Goal: Contribute content

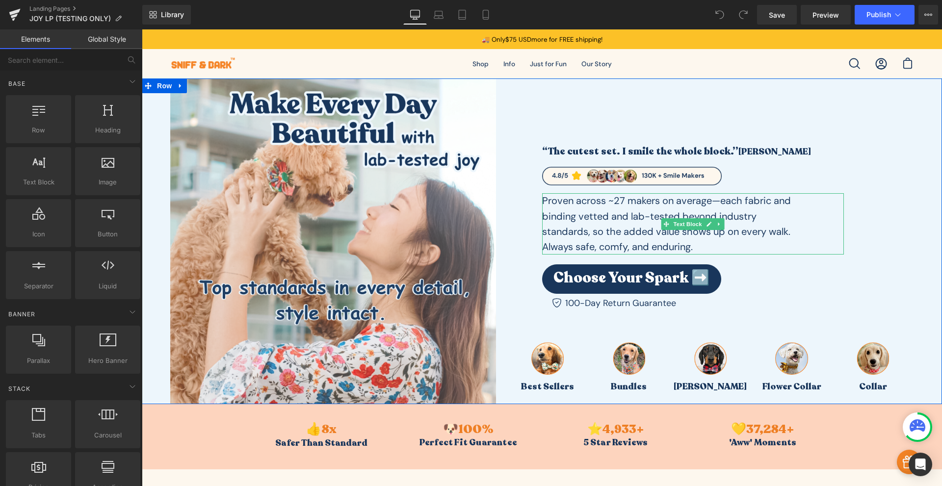
click at [720, 204] on p "Proven across ~27 makers on average—each fabric and binding vetted and lab-test…" at bounding box center [671, 223] width 259 height 61
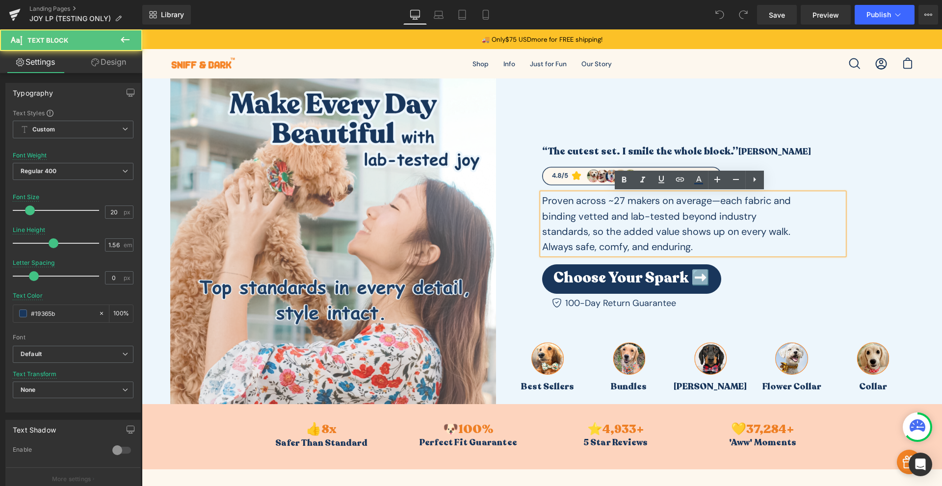
click at [719, 204] on p "Proven across ~27 makers on average—each fabric and binding vetted and lab-test…" at bounding box center [671, 223] width 259 height 61
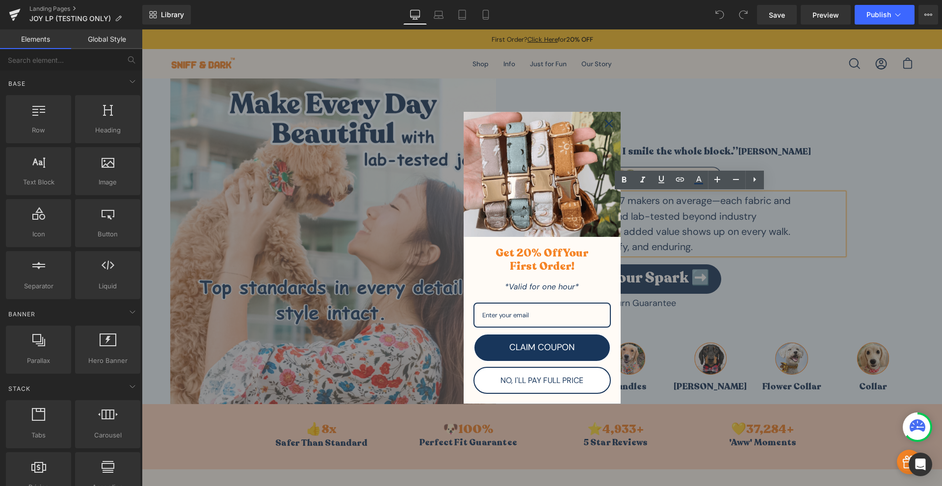
click at [718, 201] on div "Marketing offer form" at bounding box center [542, 257] width 800 height 457
click at [607, 128] on div "Close" at bounding box center [609, 124] width 16 height 16
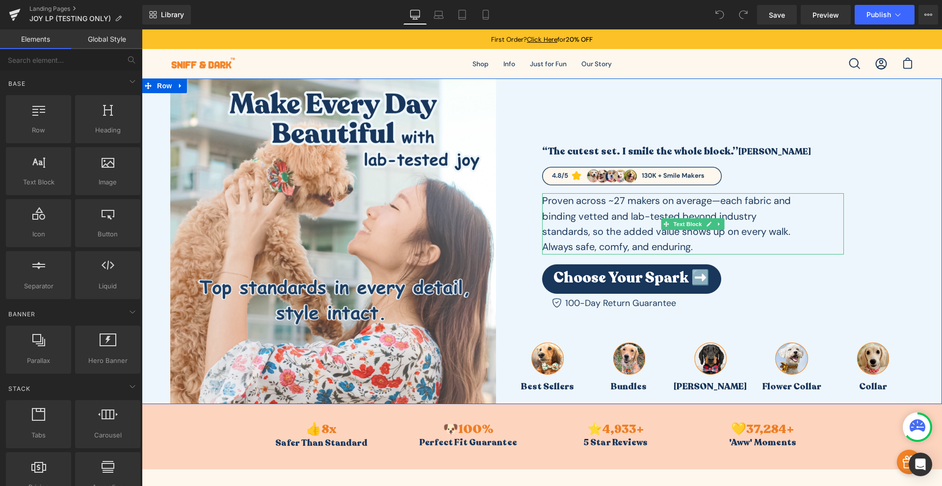
click at [719, 201] on p "Proven across ~27 makers on average—each fabric and binding vetted and lab-test…" at bounding box center [671, 223] width 259 height 61
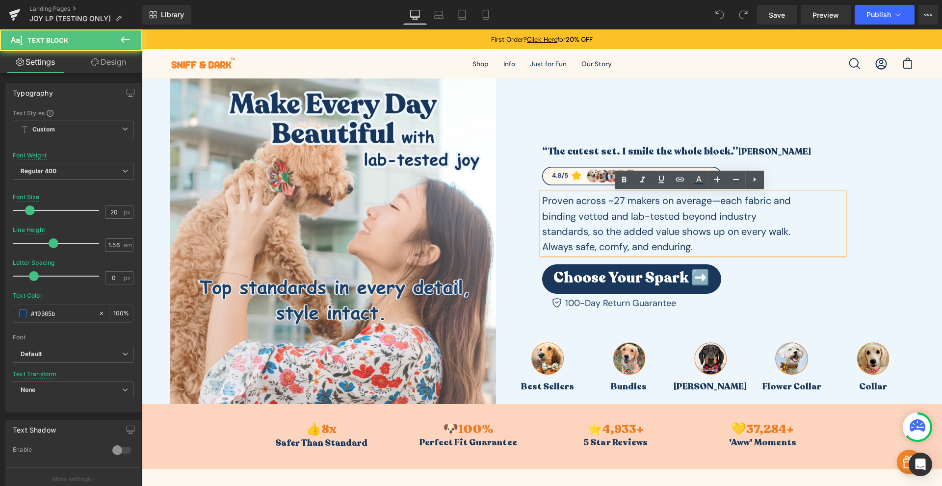
click at [712, 203] on p "Proven across ~27 makers on average—each fabric and binding vetted and lab-test…" at bounding box center [671, 223] width 259 height 61
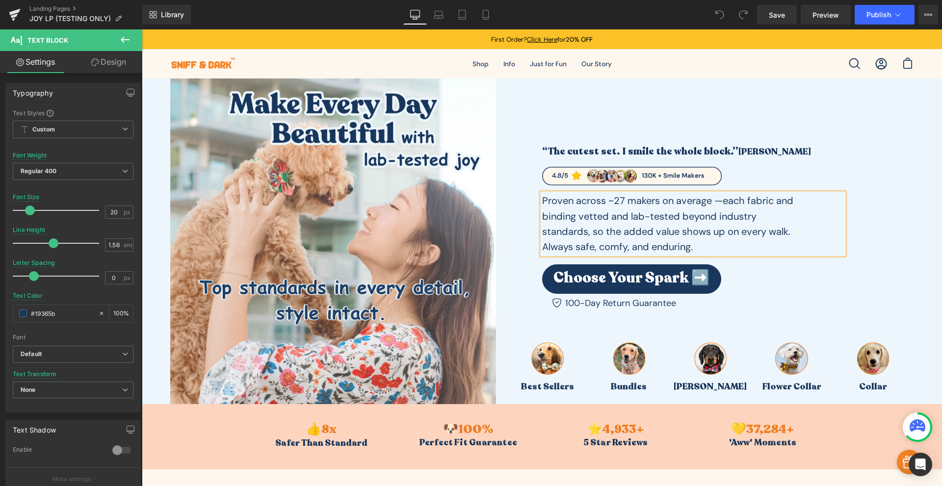
click at [718, 201] on p "Proven across ~27 makers on average —each fabric and binding vetted and lab-tes…" at bounding box center [671, 223] width 259 height 61
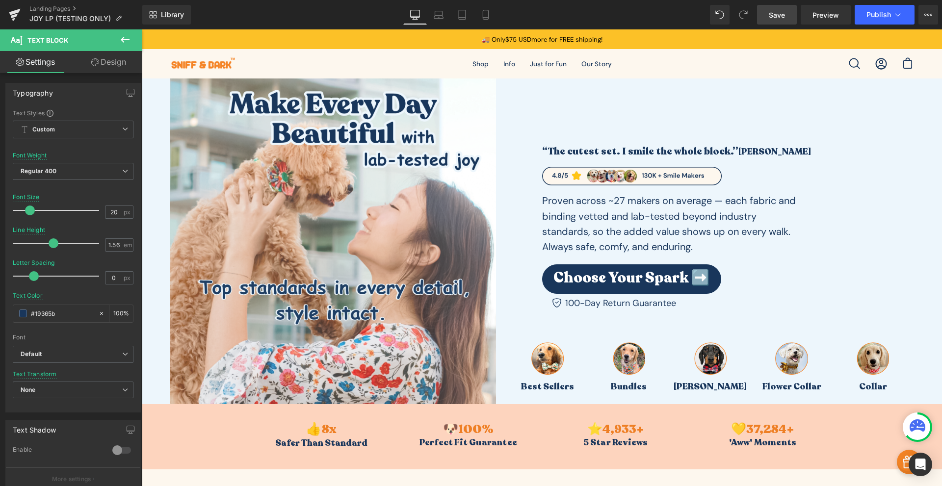
click at [780, 12] on span "Save" at bounding box center [777, 15] width 16 height 10
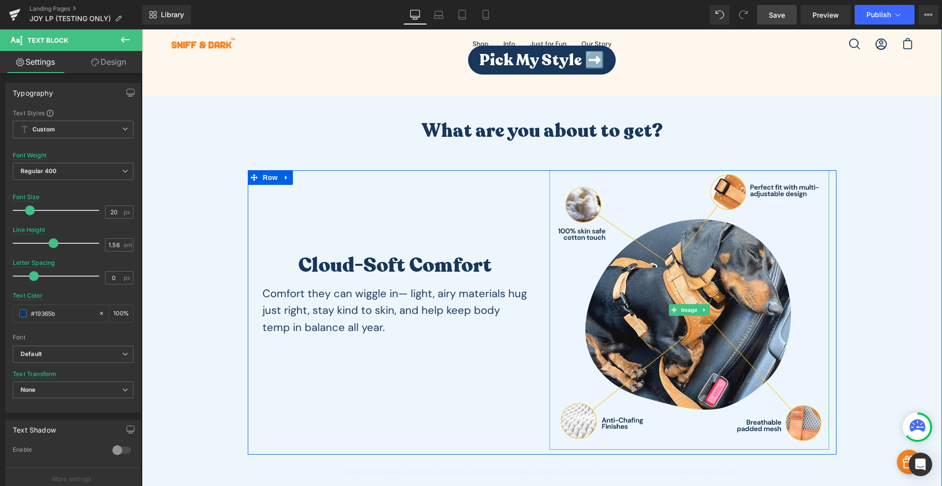
scroll to position [916, 0]
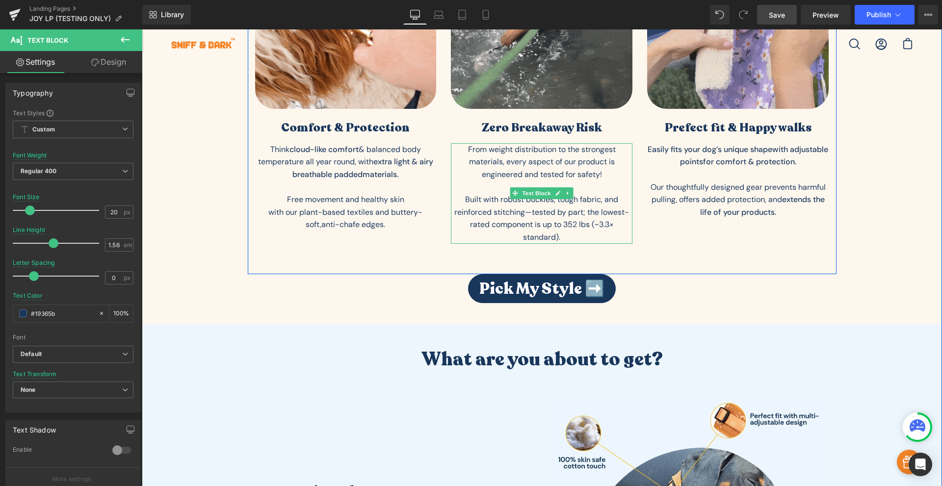
click at [528, 210] on p "Built with robust buckles, tough fabric, and reinforced stitching—tested by par…" at bounding box center [542, 218] width 182 height 50
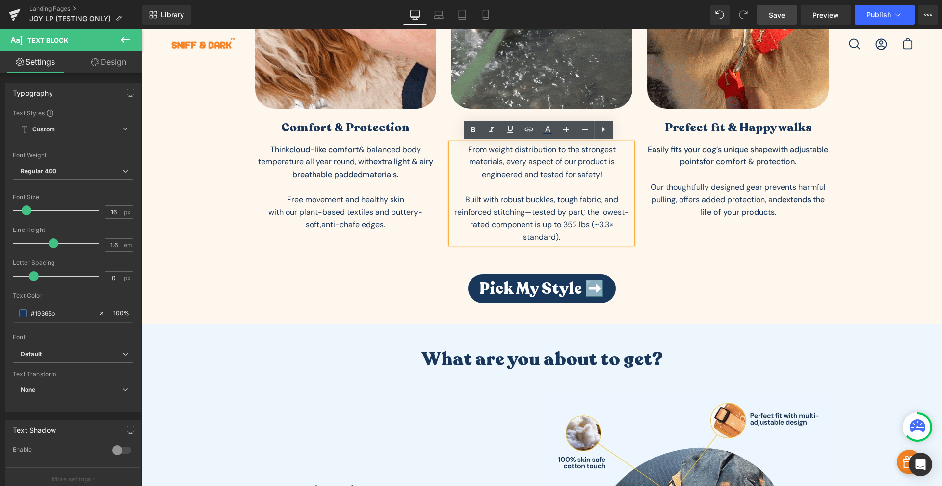
click at [529, 208] on p "Built with robust buckles, tough fabric, and reinforced stitching—tested by par…" at bounding box center [542, 218] width 182 height 50
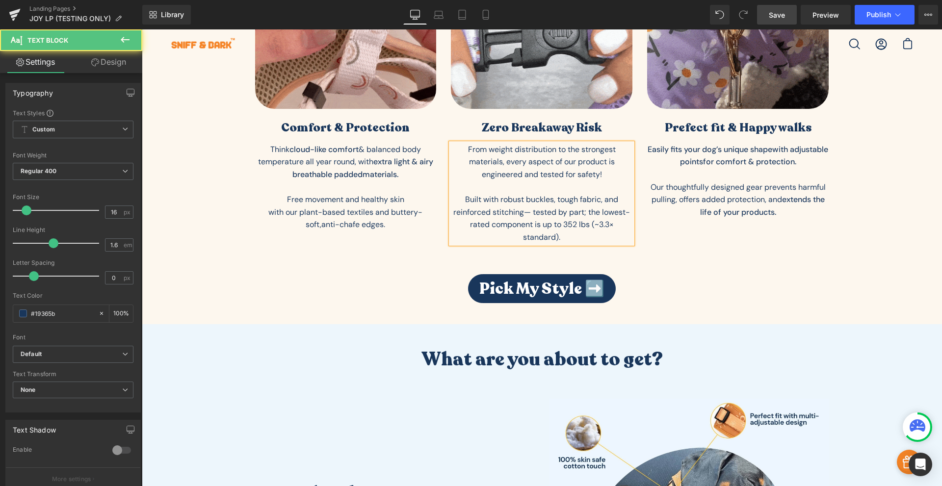
click at [523, 212] on p "Built with robust buckles, tough fabric, and reinforced stitching— tested by pa…" at bounding box center [542, 218] width 182 height 50
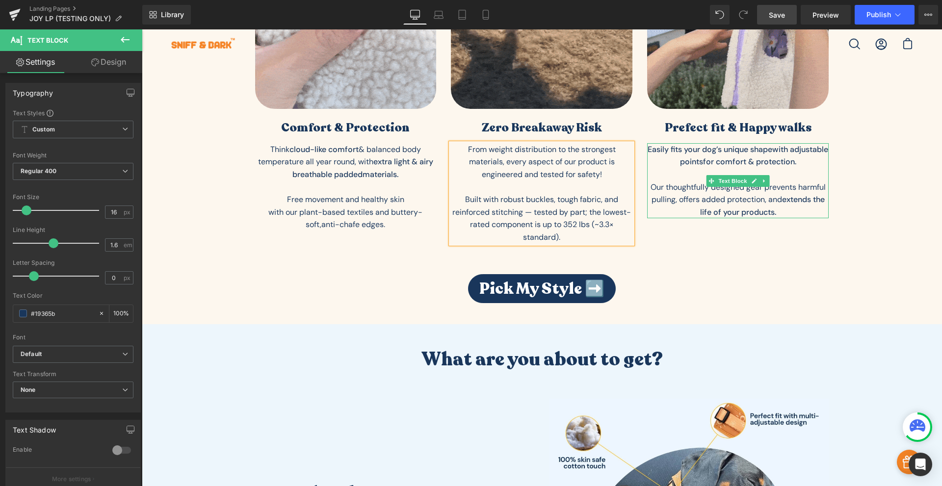
click at [729, 165] on strong "for comfort & protection." at bounding box center [749, 161] width 93 height 10
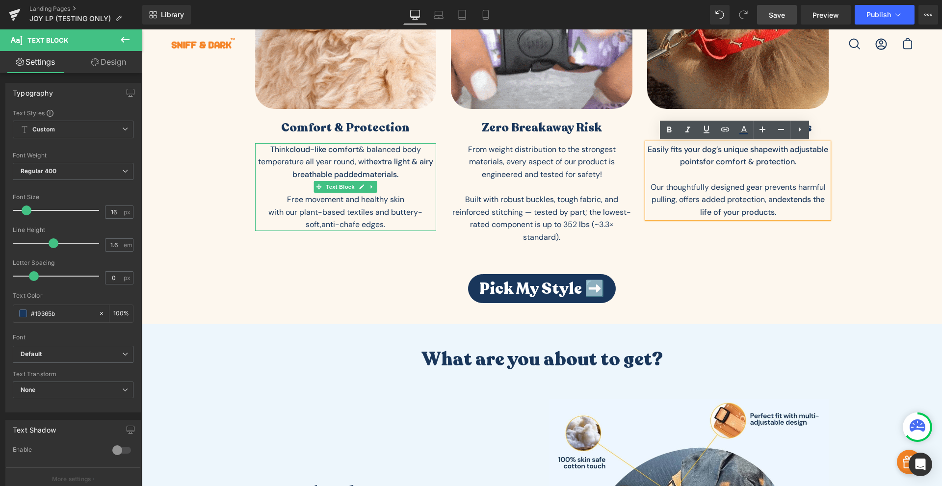
click at [388, 169] on strong "materials" at bounding box center [380, 174] width 34 height 10
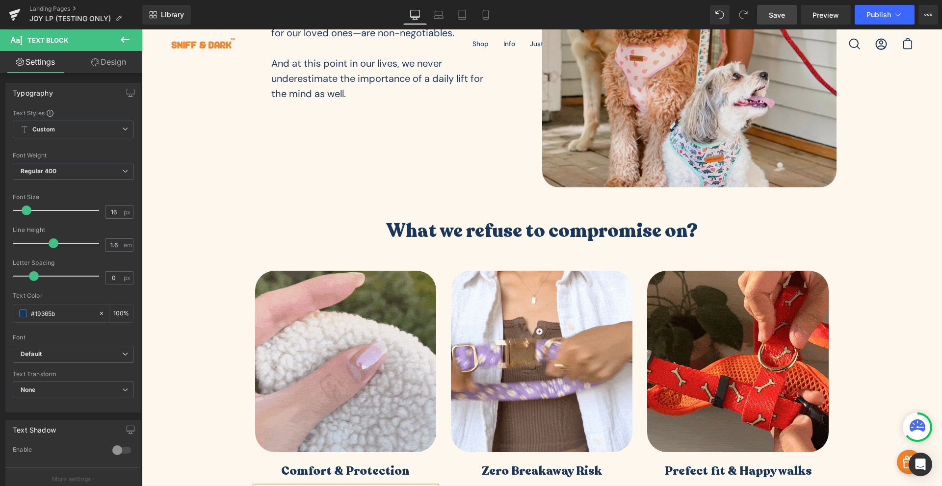
scroll to position [458, 0]
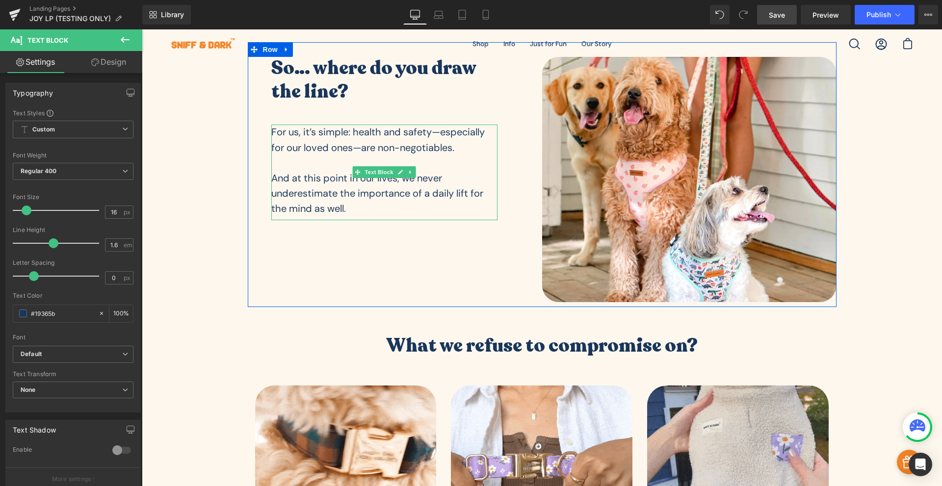
click at [419, 182] on p "And at this point in our lives, we never underestimate the importance of a dail…" at bounding box center [384, 194] width 226 height 46
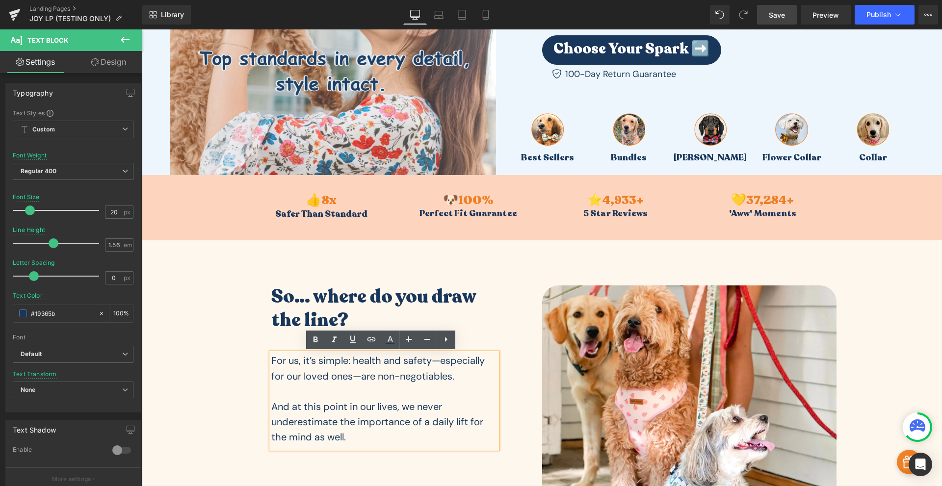
scroll to position [114, 0]
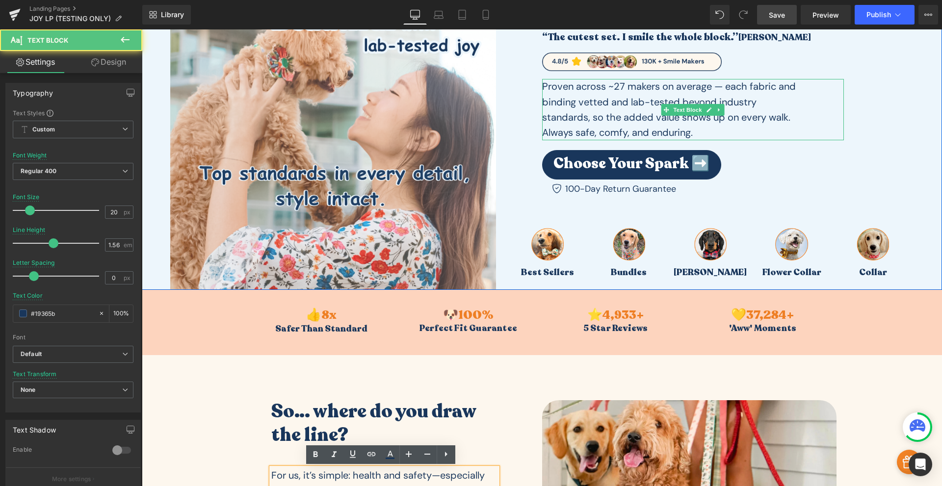
click at [602, 108] on p "Proven across ~27 makers on average — each fabric and binding vetted and lab-te…" at bounding box center [671, 109] width 259 height 61
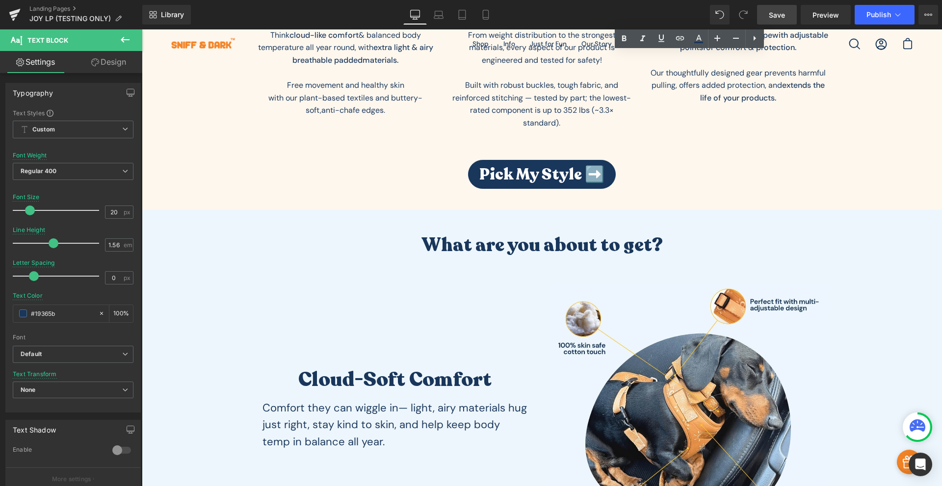
scroll to position [1144, 0]
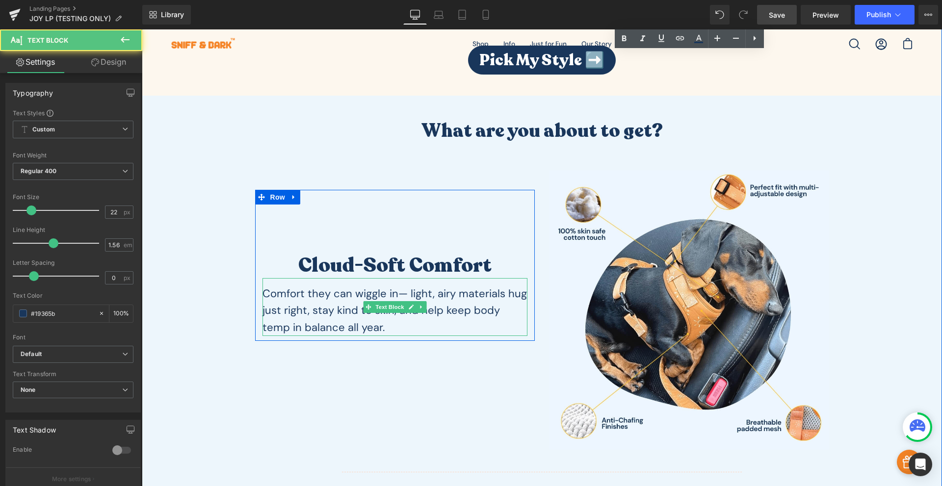
click at [422, 295] on div "Comfort they can wiggle in— light, airy materials hug just right, stay kind to …" at bounding box center [394, 307] width 265 height 58
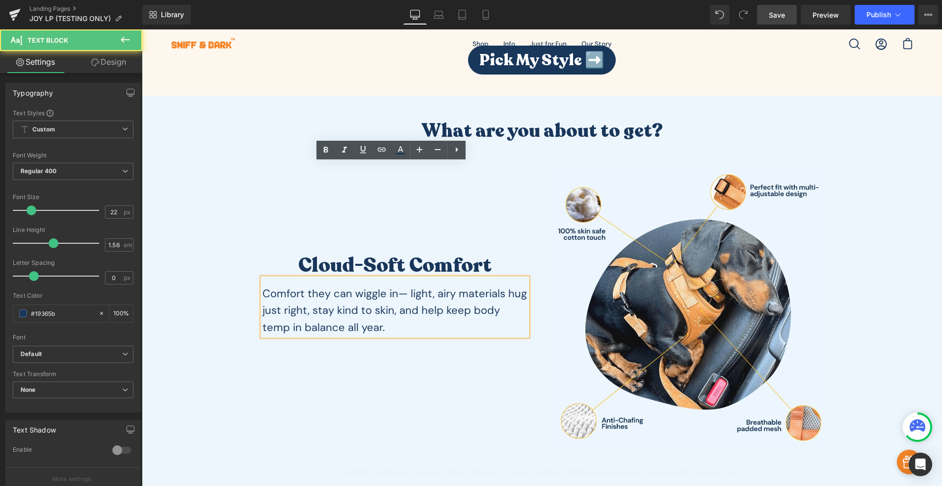
scroll to position [1259, 0]
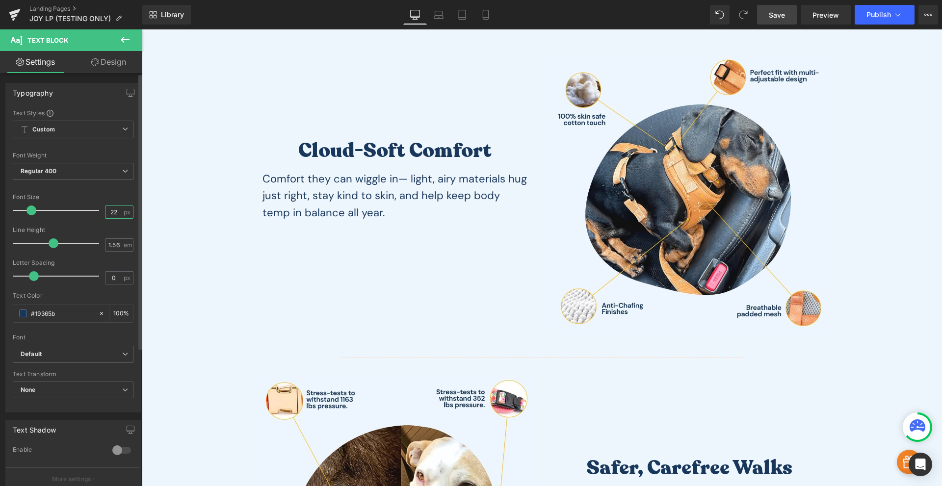
click at [115, 217] on input "22" at bounding box center [113, 212] width 17 height 12
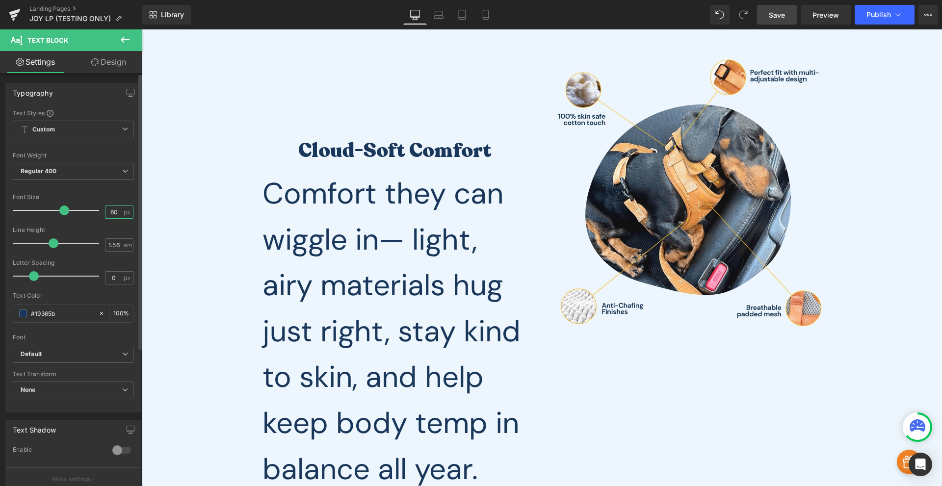
click at [111, 210] on input "60" at bounding box center [113, 212] width 17 height 12
type input "20"
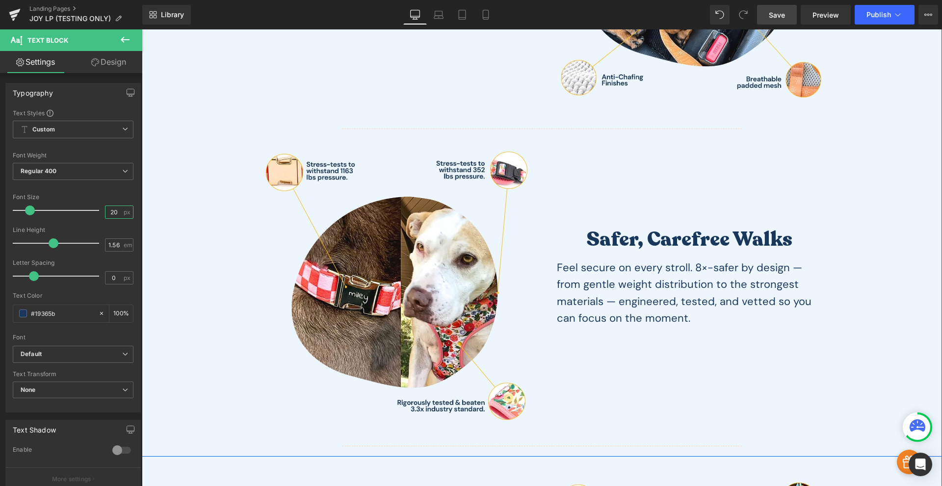
scroll to position [1603, 0]
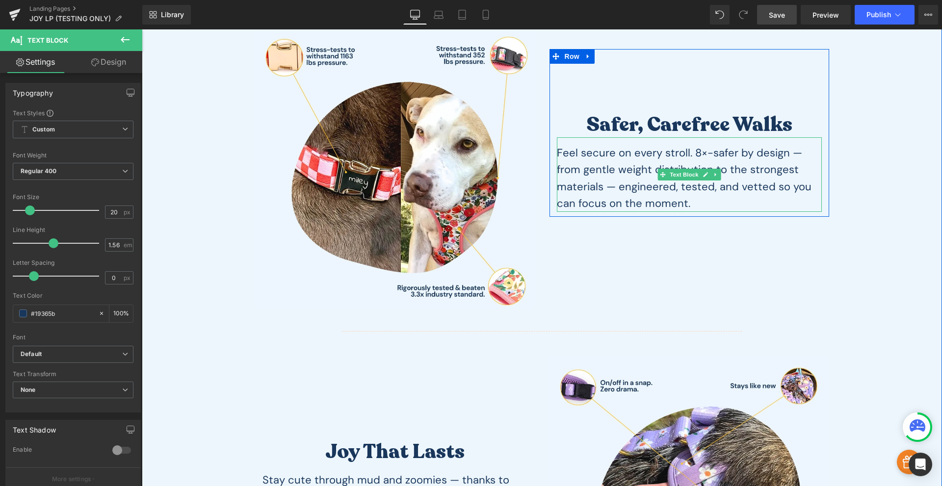
click at [630, 165] on div "Feel secure on every stroll. 8×-safer by design — from gentle weight distributi…" at bounding box center [689, 174] width 265 height 75
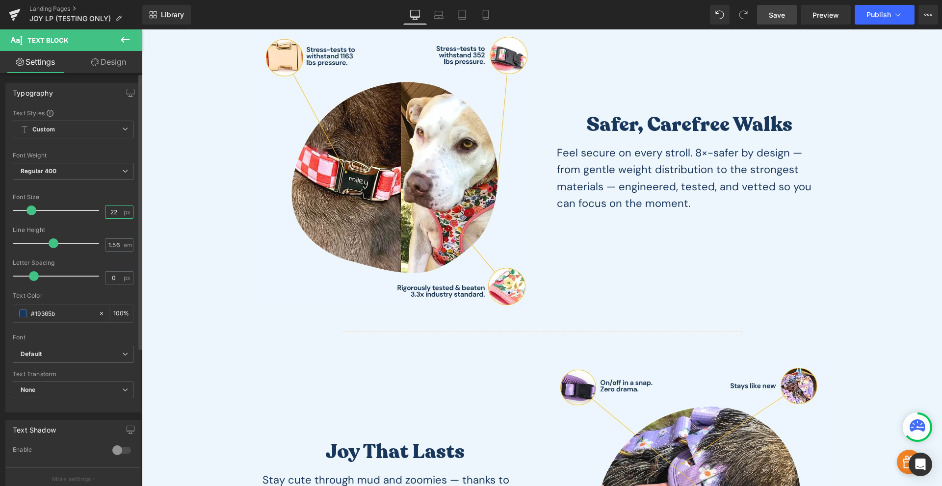
click at [109, 214] on input "22" at bounding box center [113, 212] width 17 height 12
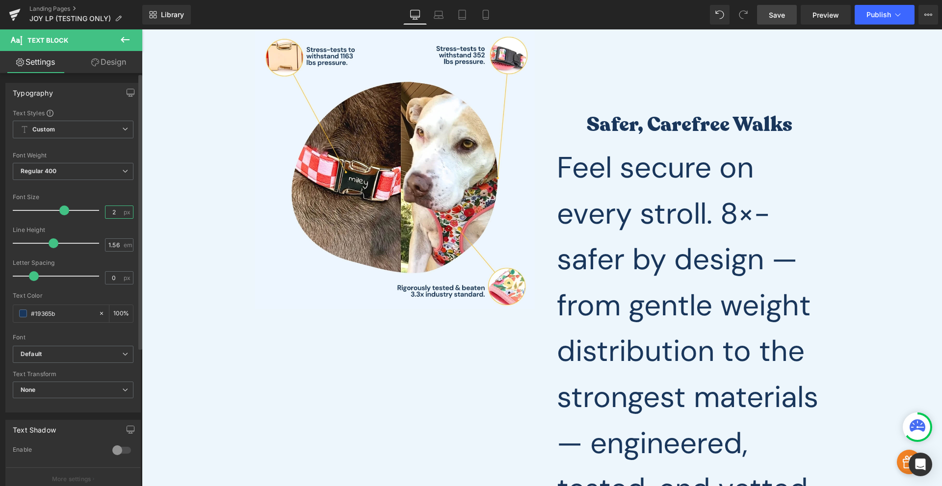
type input "20"
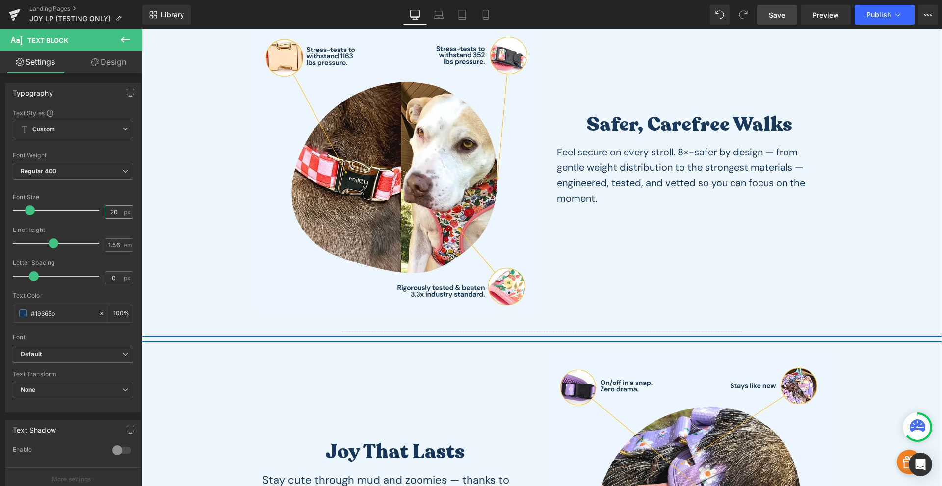
scroll to position [1831, 0]
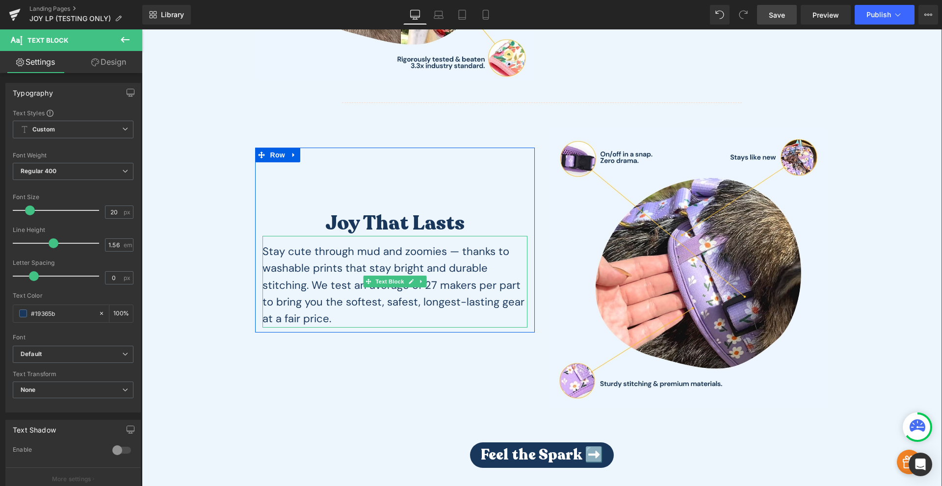
click at [405, 287] on div "Stay cute through mud and zoomies — thanks to washable prints that stay bright …" at bounding box center [394, 282] width 265 height 92
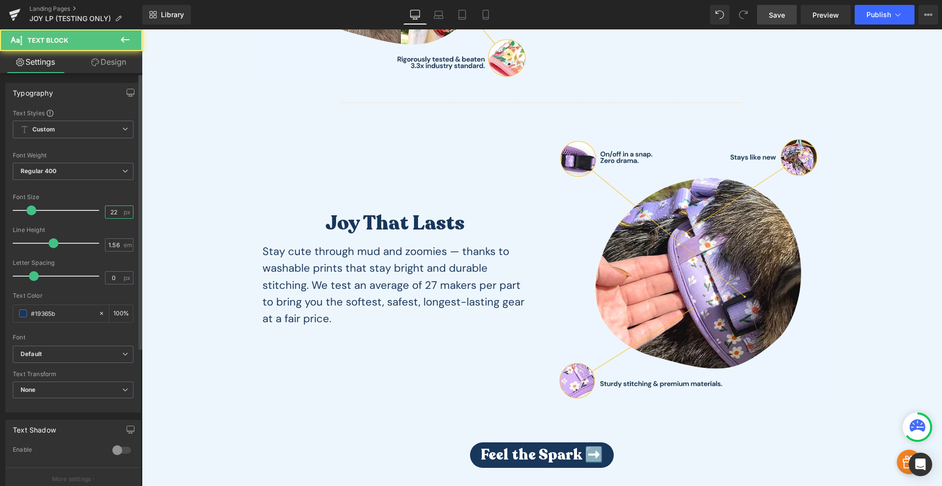
click at [114, 212] on input "22" at bounding box center [113, 212] width 17 height 12
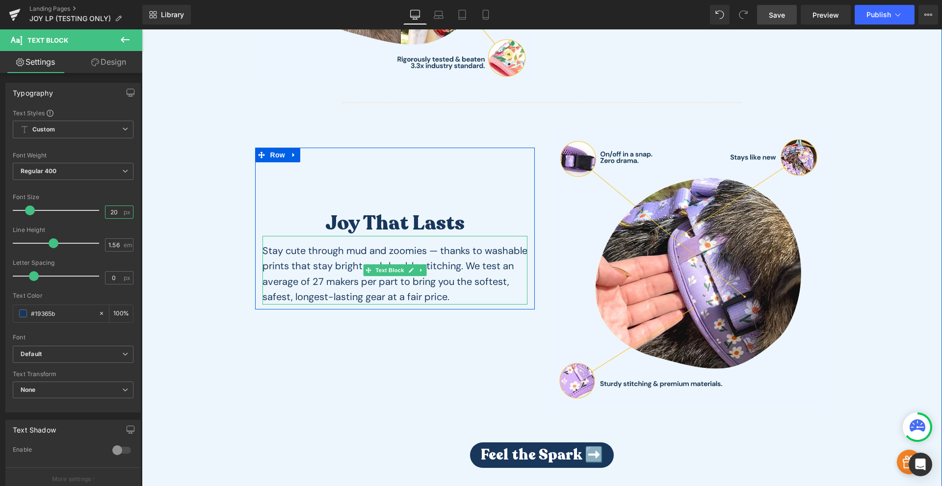
type input "20"
click at [478, 294] on div "Stay cute through mud and zoomies — thanks to washable prints that stay bright …" at bounding box center [394, 270] width 265 height 69
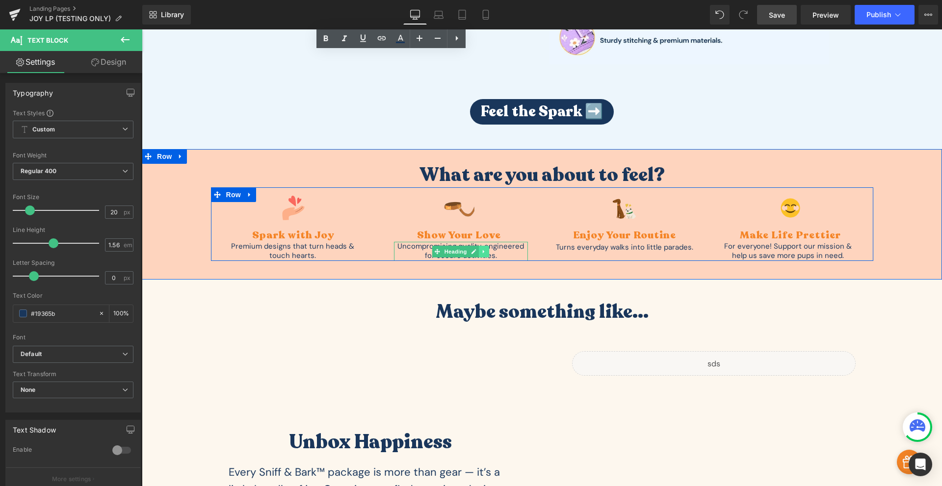
scroll to position [2404, 0]
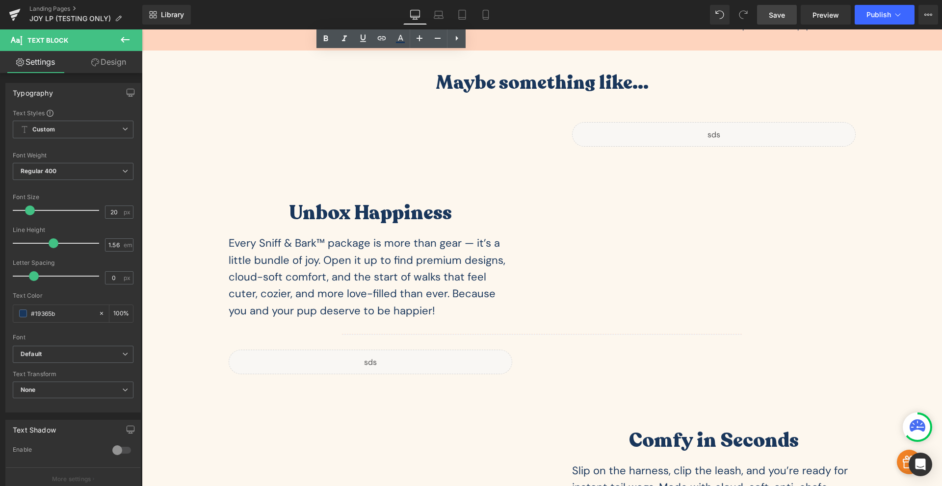
click at [425, 252] on p "Every Sniff & Bark™ package is more than gear — it’s a little bundle of joy. Op…" at bounding box center [371, 277] width 284 height 84
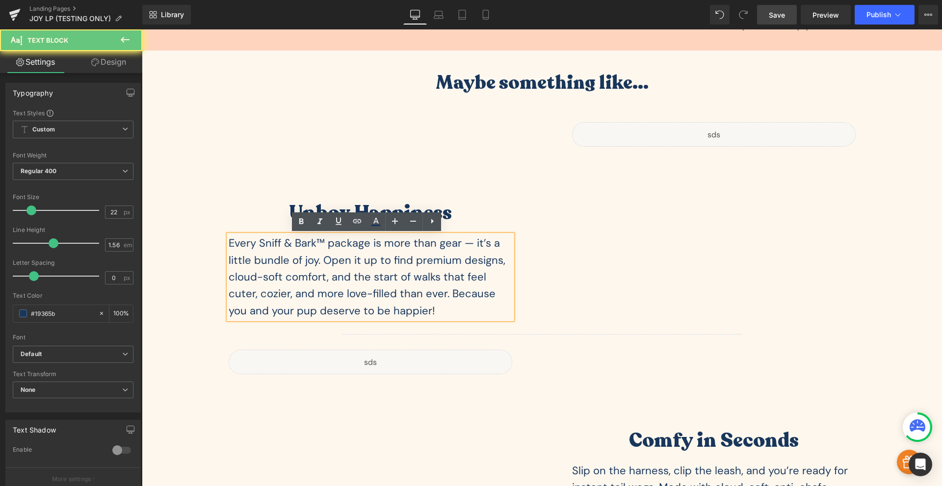
click at [419, 258] on p "Every Sniff & Bark™ package is more than gear — it’s a little bundle of joy. Op…" at bounding box center [371, 277] width 284 height 84
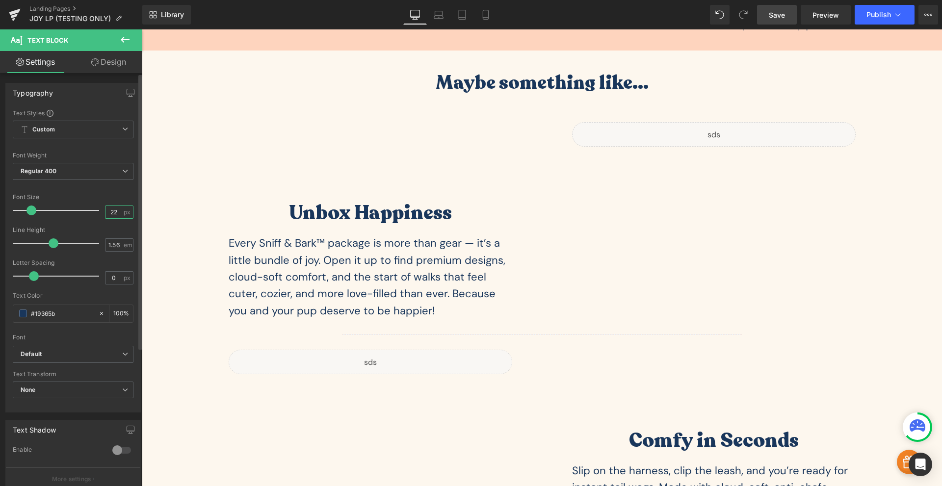
click at [110, 211] on input "22" at bounding box center [113, 212] width 17 height 12
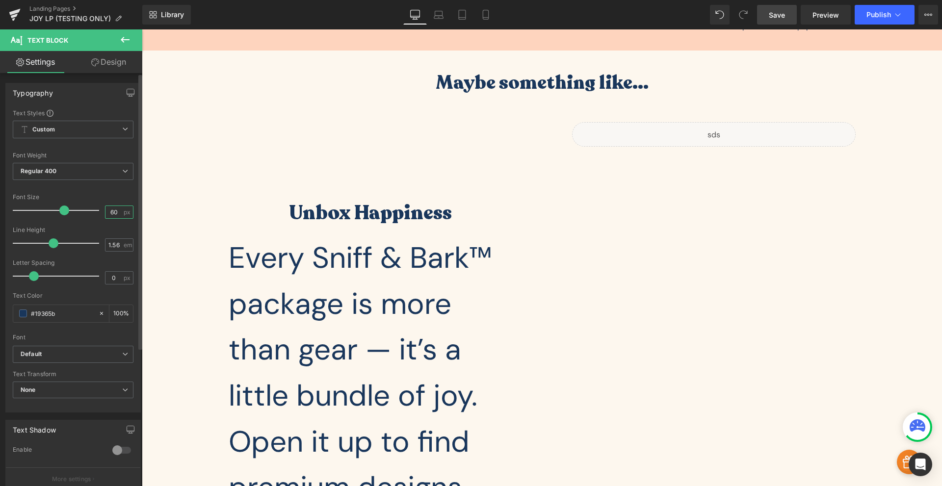
click at [111, 211] on input "60" at bounding box center [113, 212] width 17 height 12
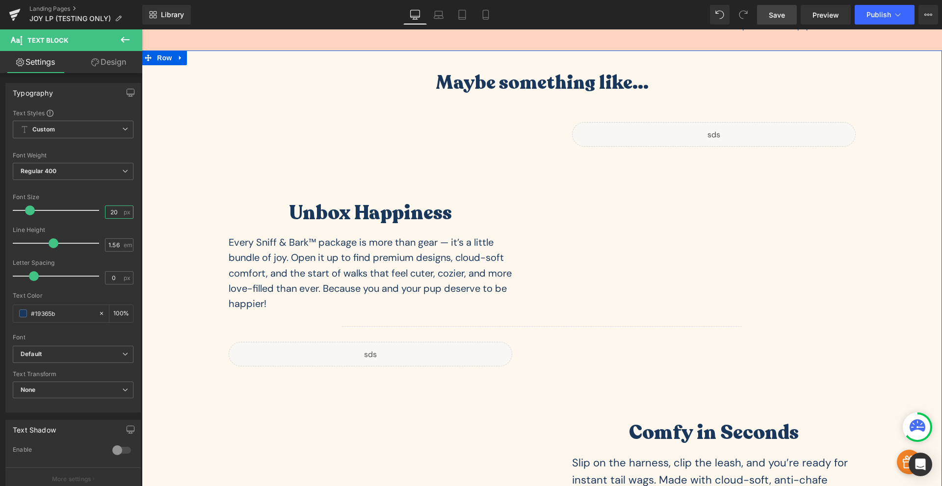
scroll to position [2518, 0]
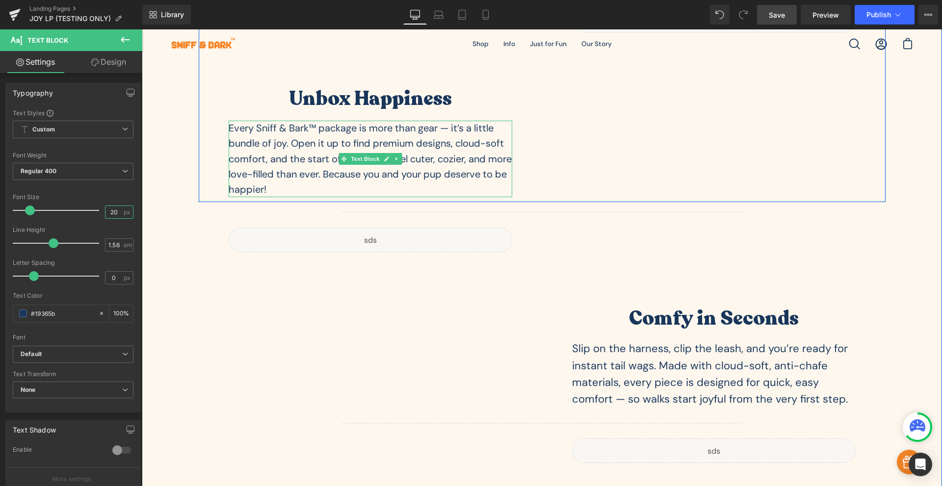
type input "20"
click at [400, 155] on p "Every Sniff & Bark™ package is more than gear — it’s a little bundle of joy. Op…" at bounding box center [371, 159] width 284 height 77
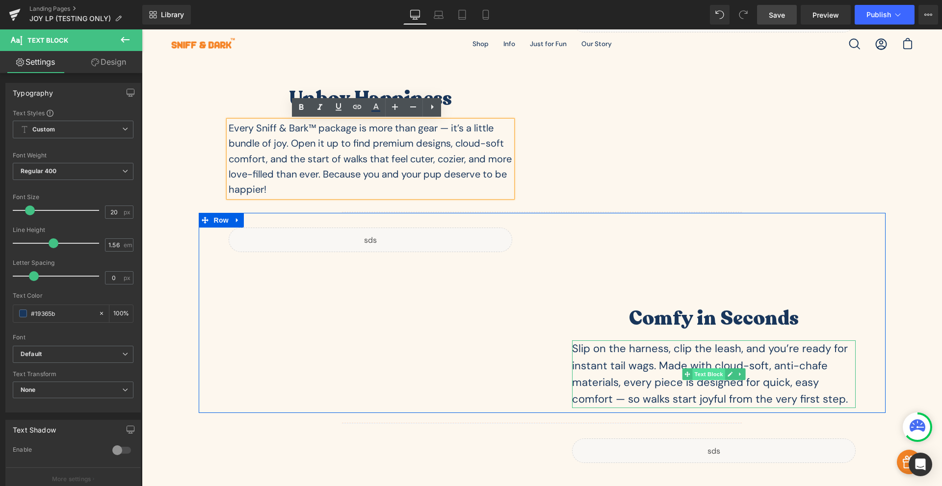
click at [696, 380] on span "Text Block" at bounding box center [708, 374] width 32 height 12
click at [659, 390] on div "Slip on the harness, clip the leash, and you’re ready for instant tail wags. Ma…" at bounding box center [714, 373] width 284 height 67
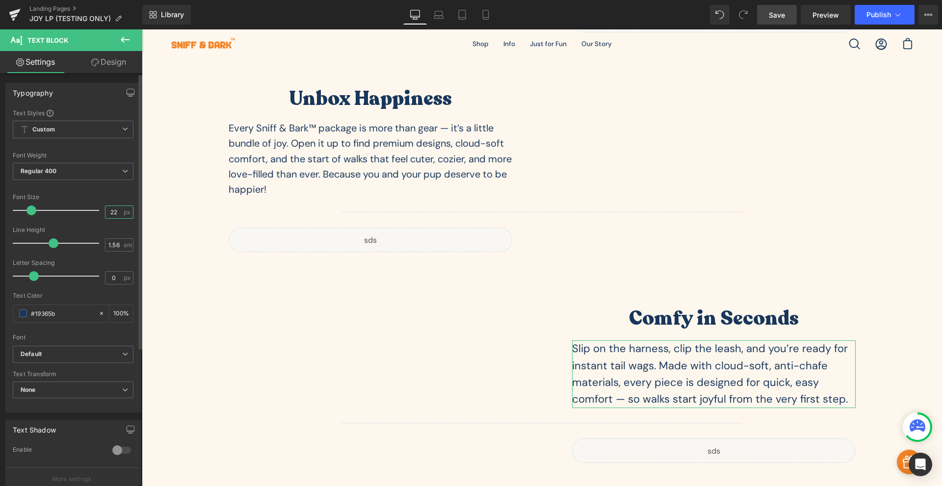
click at [113, 212] on input "22" at bounding box center [113, 212] width 17 height 12
type input "20"
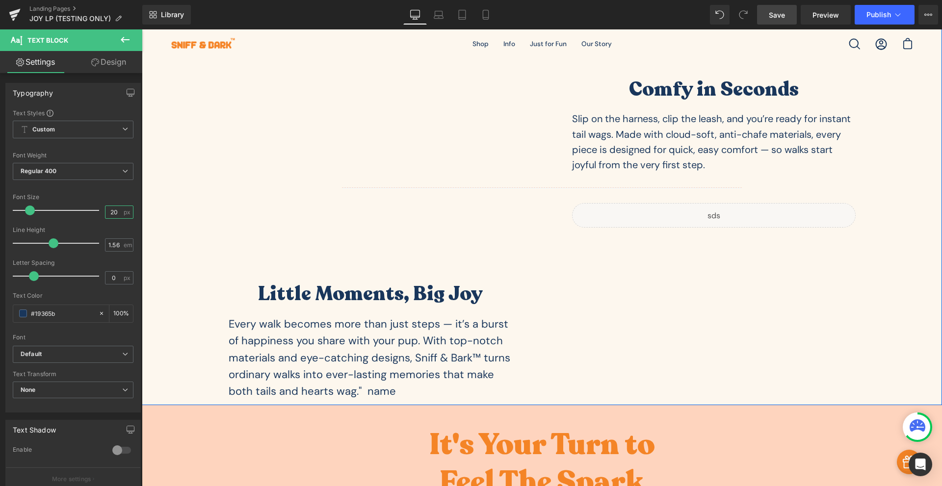
scroll to position [2861, 0]
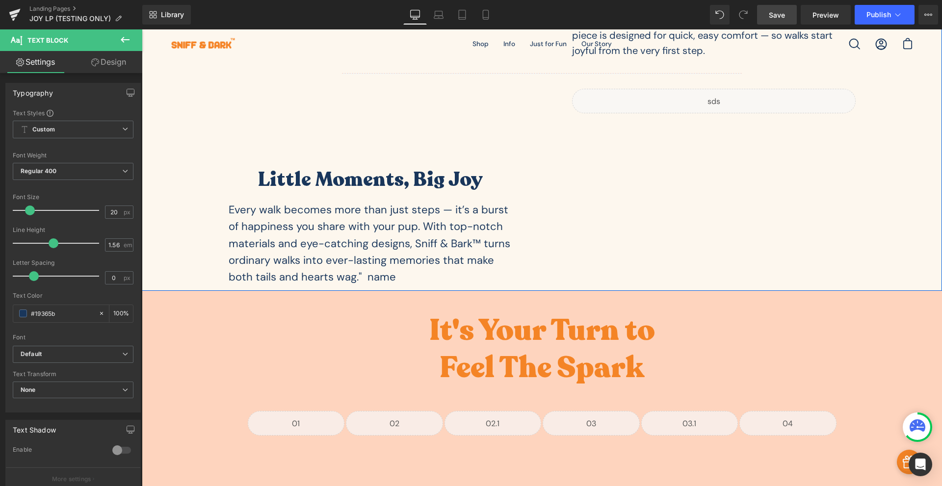
click at [433, 243] on div "Every walk becomes more than just steps — it’s a burst of happiness you share w…" at bounding box center [371, 244] width 284 height 84
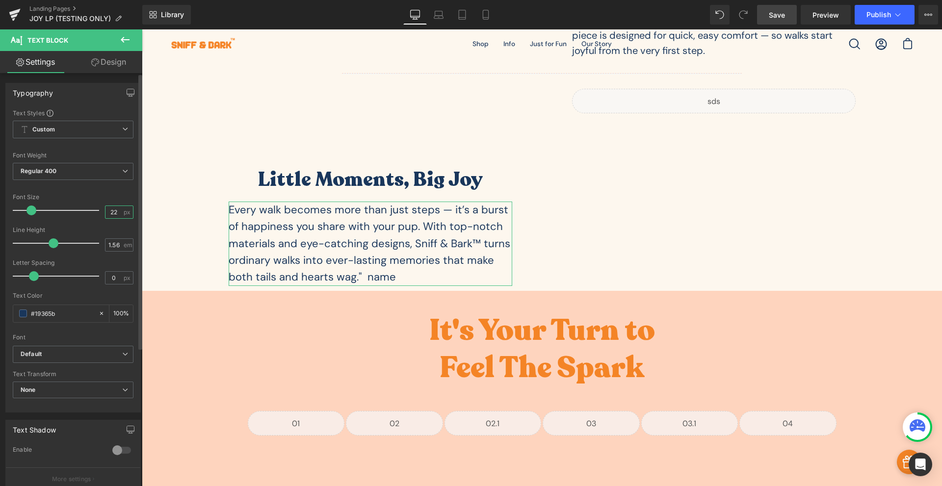
drag, startPoint x: 104, startPoint y: 212, endPoint x: 112, endPoint y: 213, distance: 7.9
click at [112, 213] on input "22" at bounding box center [113, 212] width 17 height 12
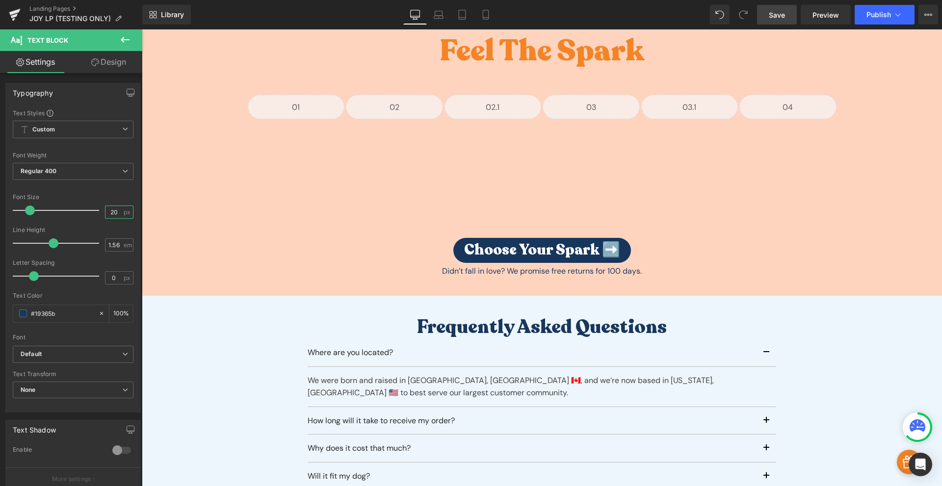
scroll to position [2598, 0]
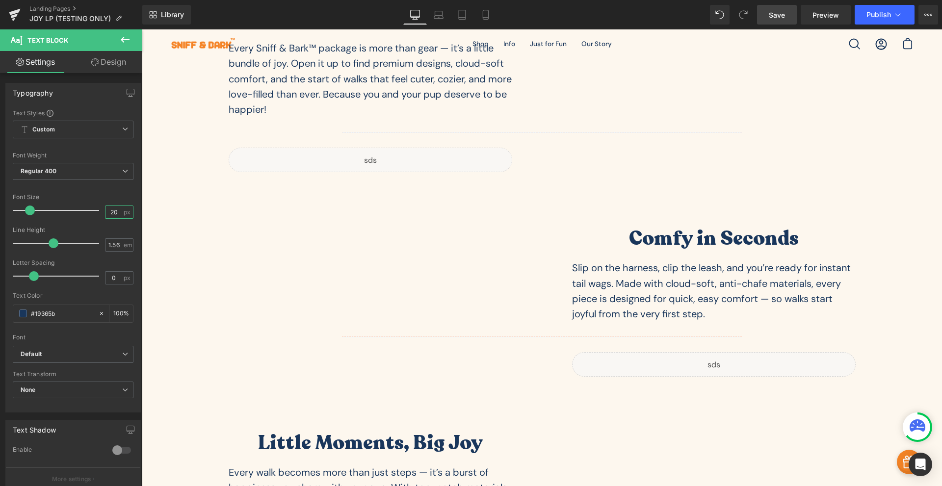
type input "20"
drag, startPoint x: 777, startPoint y: 18, endPoint x: 831, endPoint y: 15, distance: 54.0
click at [778, 18] on span "Save" at bounding box center [777, 15] width 16 height 10
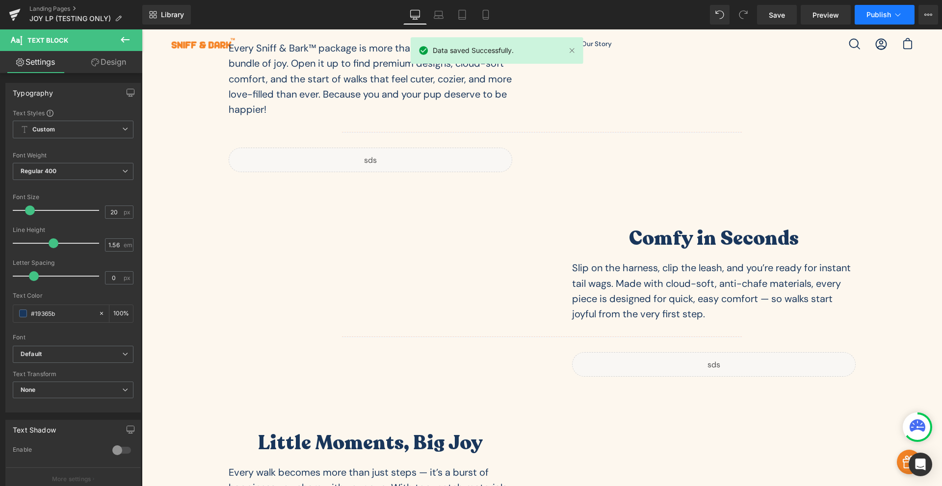
click at [878, 14] on span "Publish" at bounding box center [878, 15] width 25 height 8
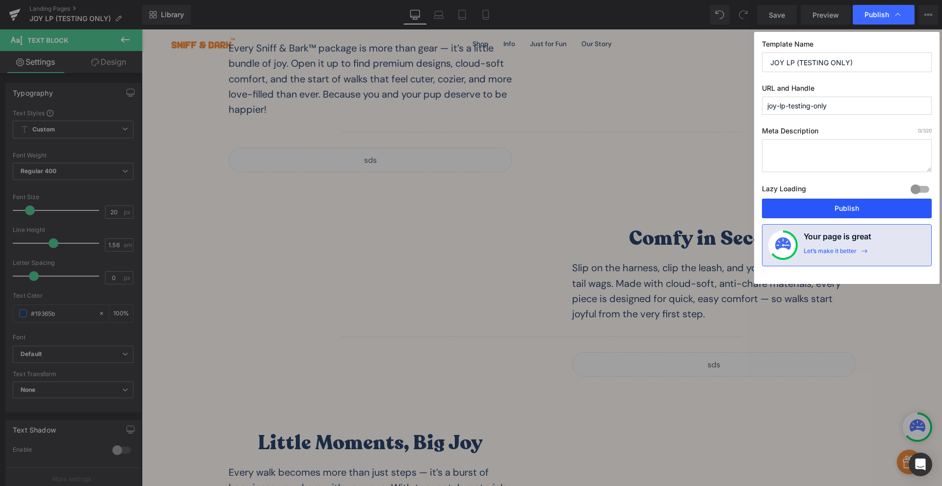
click at [806, 206] on button "Publish" at bounding box center [847, 209] width 170 height 20
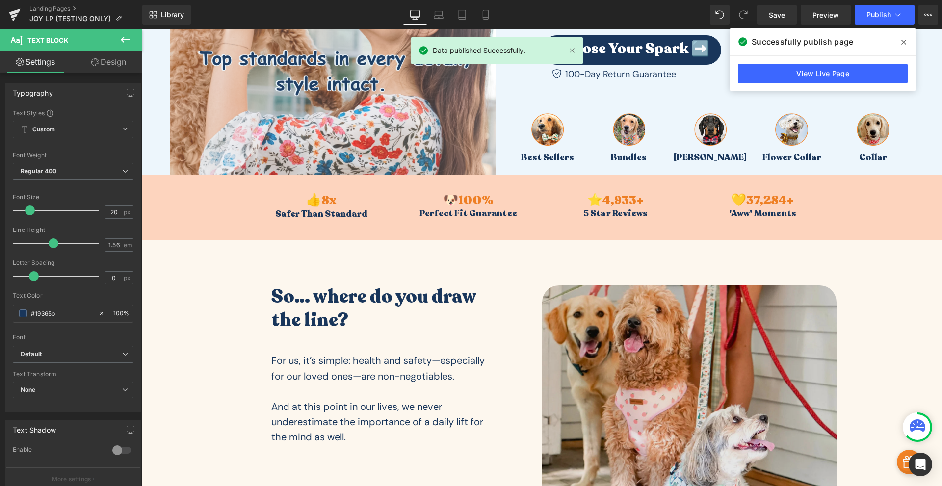
scroll to position [343, 0]
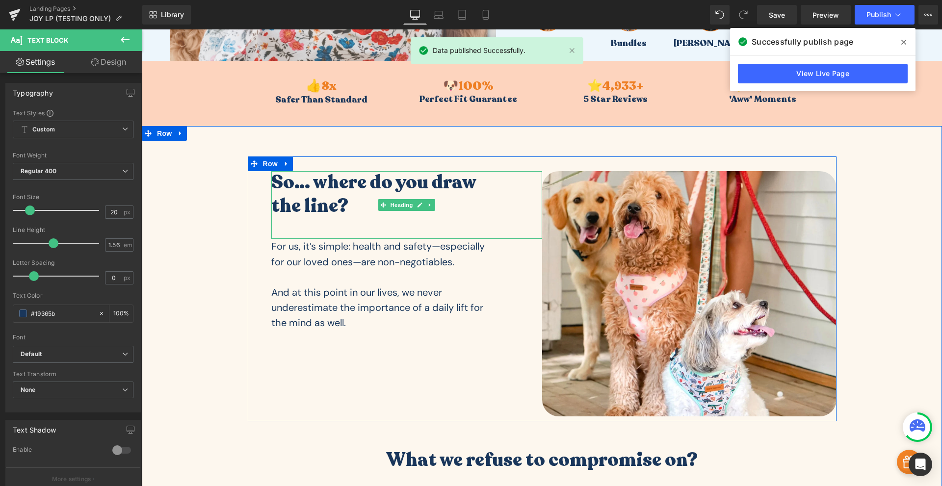
click at [361, 179] on h3 "So… where do you draw the line?" at bounding box center [380, 194] width 219 height 47
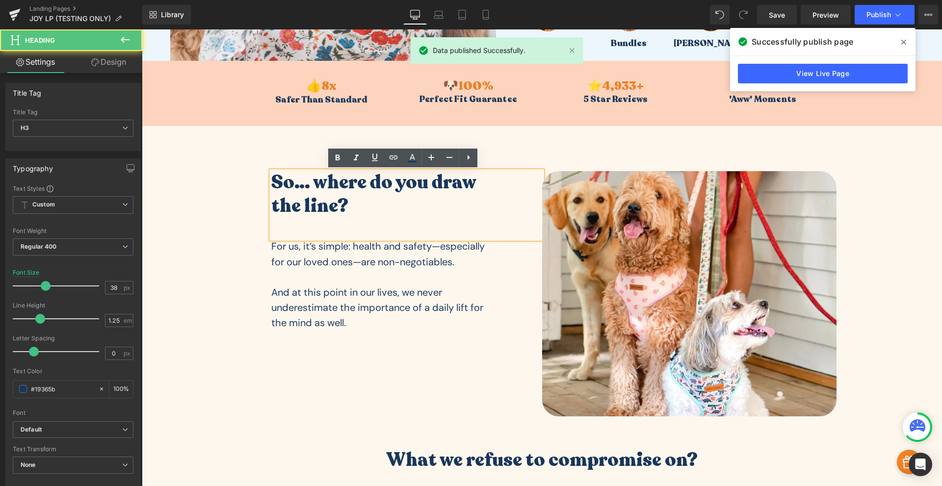
scroll to position [572, 0]
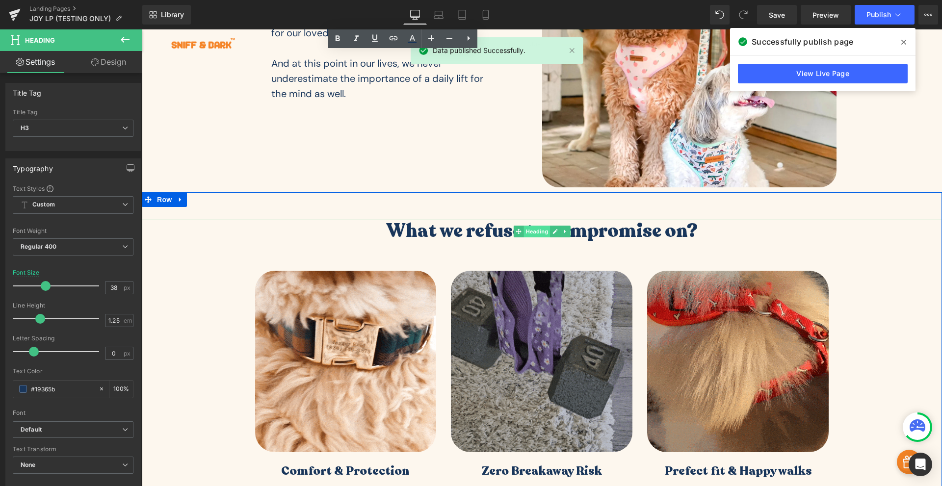
click at [526, 234] on span "Heading" at bounding box center [536, 232] width 26 height 12
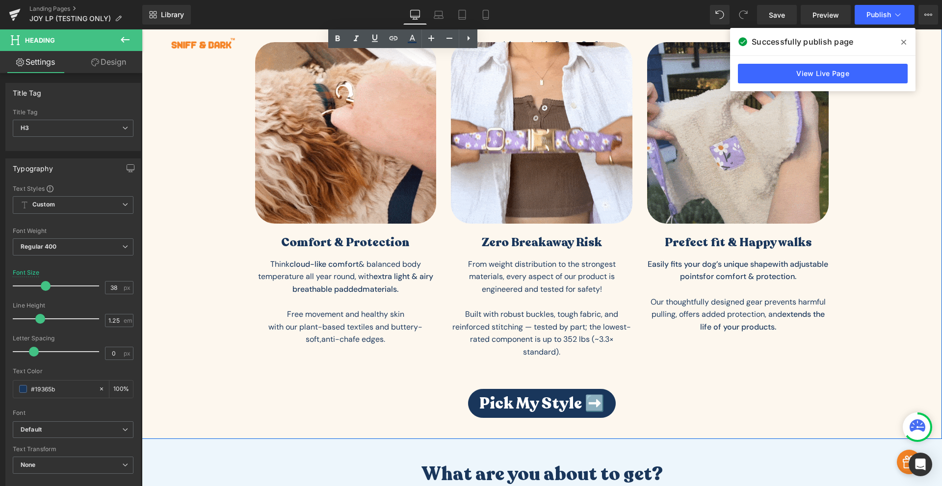
scroll to position [916, 0]
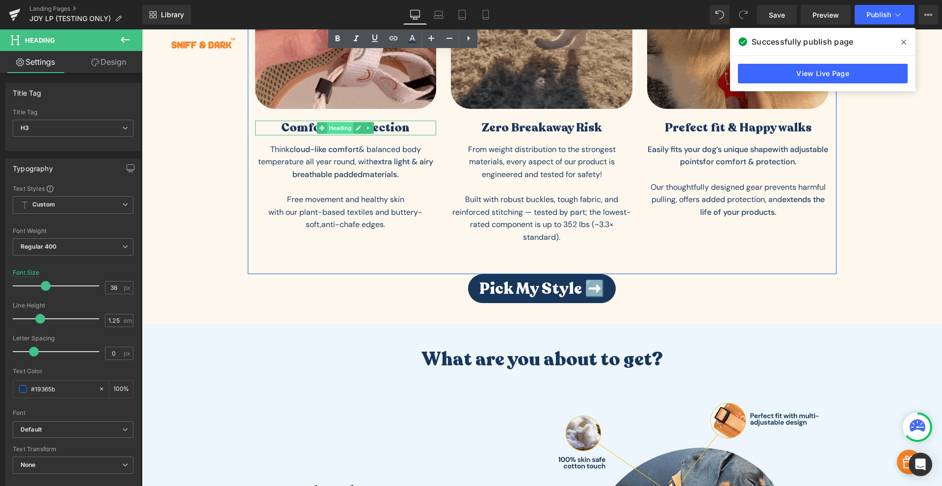
click at [344, 128] on span "Heading" at bounding box center [340, 128] width 26 height 12
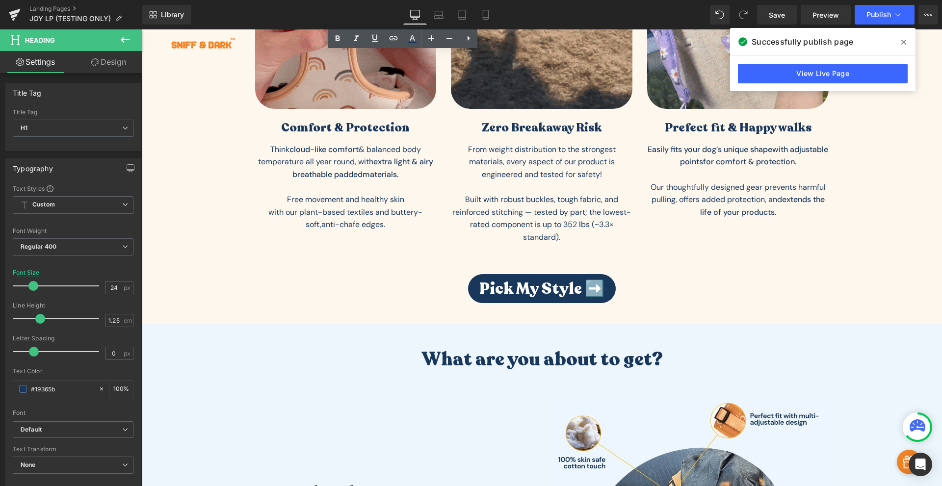
scroll to position [1030, 0]
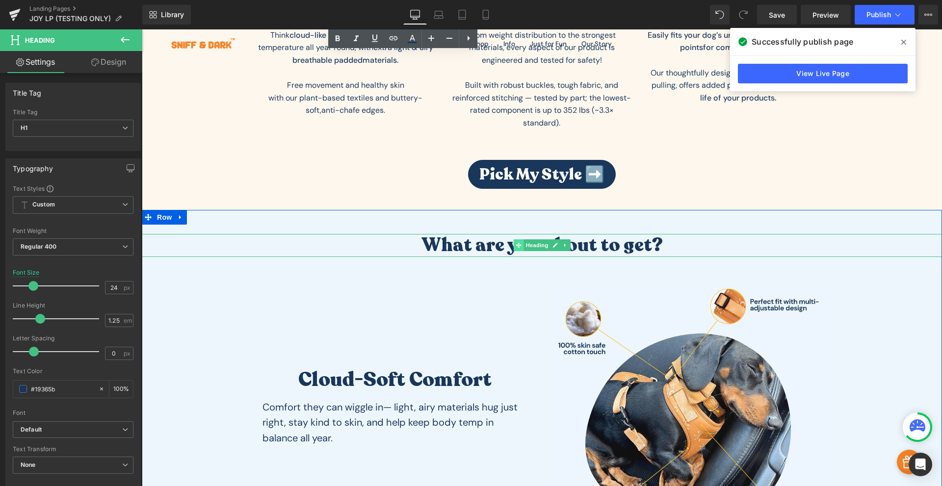
click at [513, 248] on span at bounding box center [518, 245] width 10 height 12
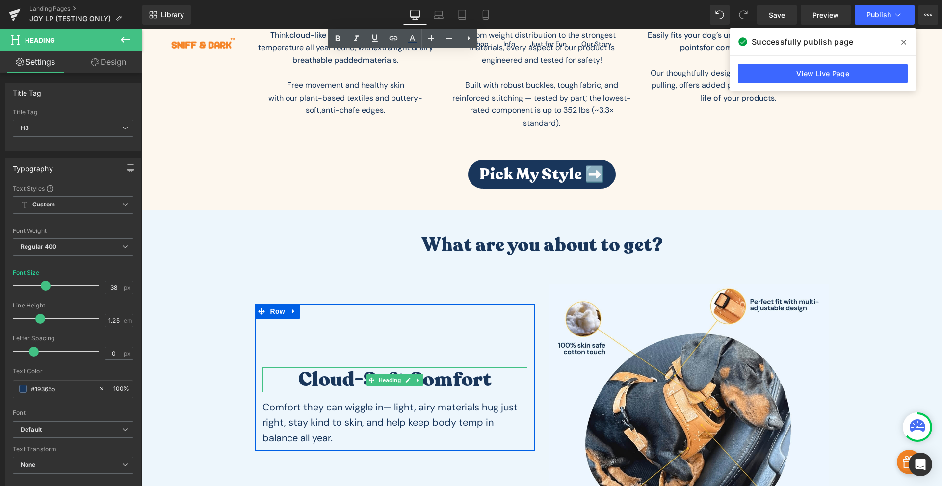
click at [433, 379] on h1 "Cloud-Soft Comfort" at bounding box center [394, 379] width 265 height 25
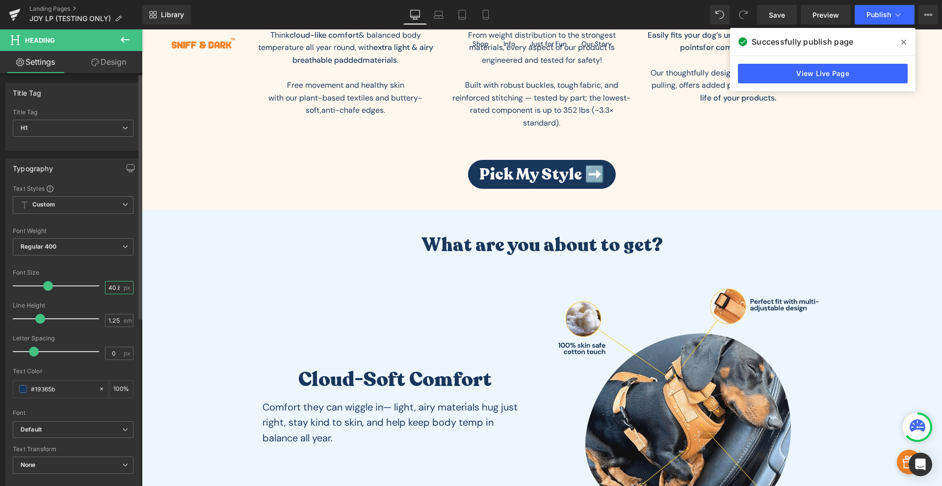
click at [107, 286] on input "40.8" at bounding box center [113, 288] width 17 height 12
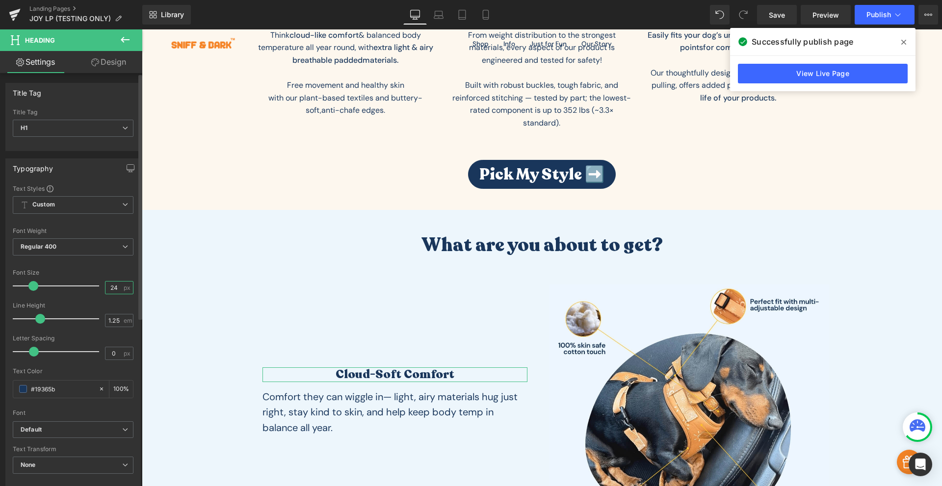
click at [110, 286] on input "24" at bounding box center [113, 288] width 17 height 12
type input "30"
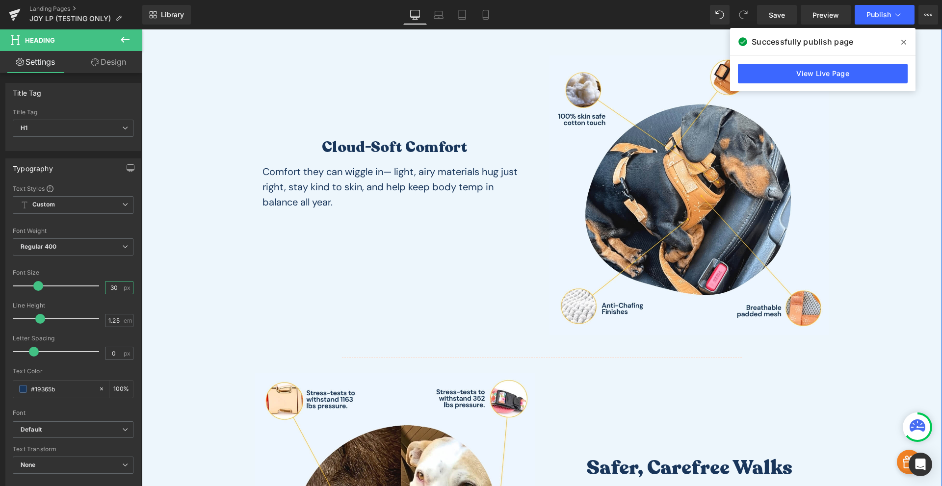
scroll to position [1374, 0]
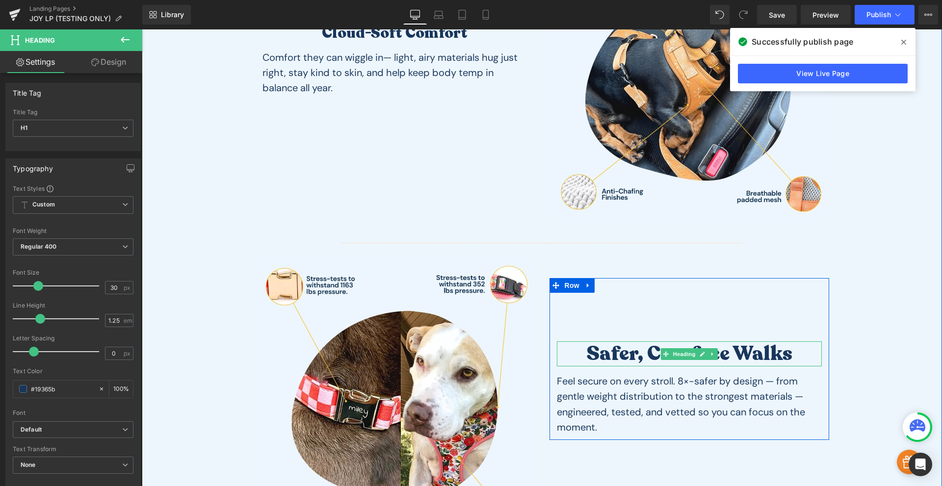
click at [640, 354] on h1 "Safer, Carefree Walks" at bounding box center [689, 353] width 265 height 25
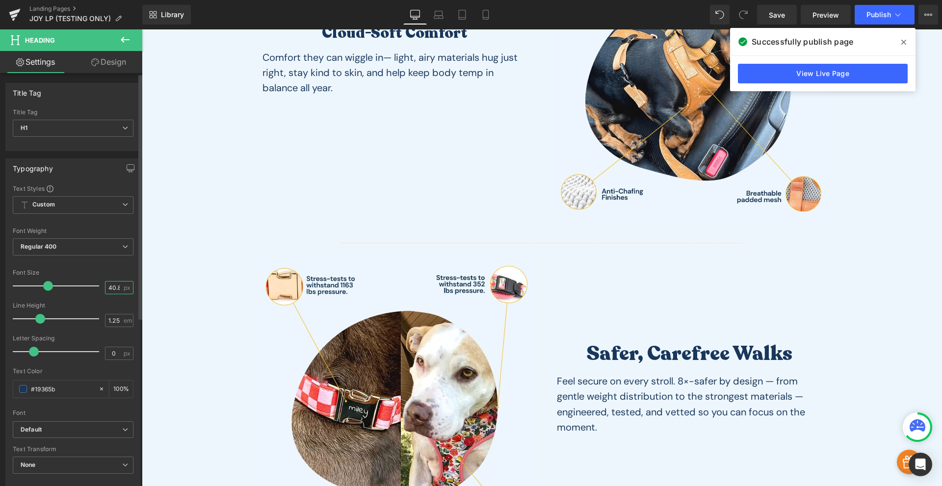
click at [105, 286] on input "40.8" at bounding box center [113, 288] width 17 height 12
click at [106, 286] on input "40.8" at bounding box center [113, 288] width 17 height 12
type input "30"
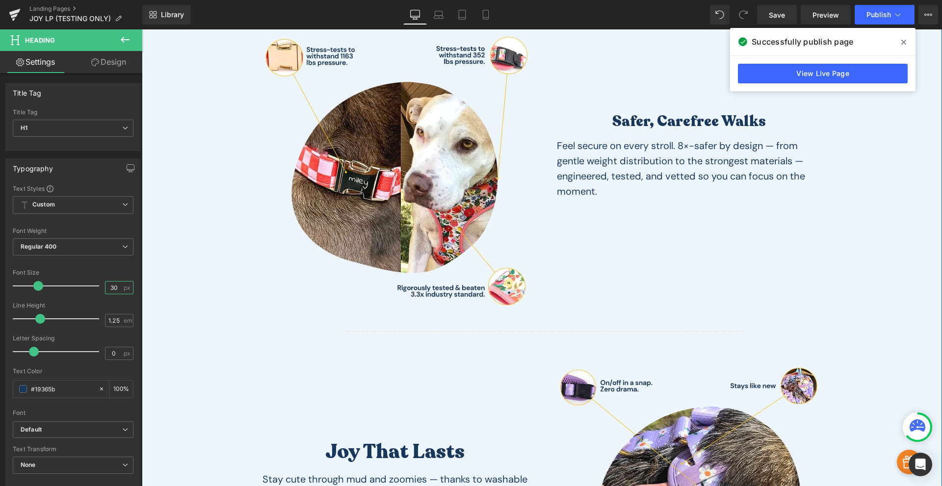
scroll to position [1717, 0]
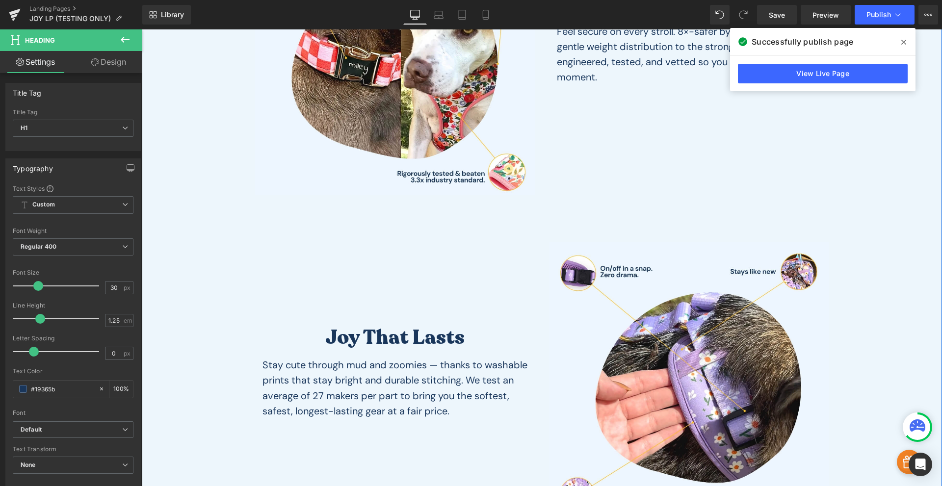
click at [417, 337] on div "Joy That Lasts Heading" at bounding box center [394, 337] width 265 height 25
click at [124, 286] on span "px" at bounding box center [128, 288] width 8 height 6
click at [118, 287] on input "40.8" at bounding box center [113, 288] width 17 height 12
click at [114, 289] on input "40.8" at bounding box center [113, 288] width 17 height 12
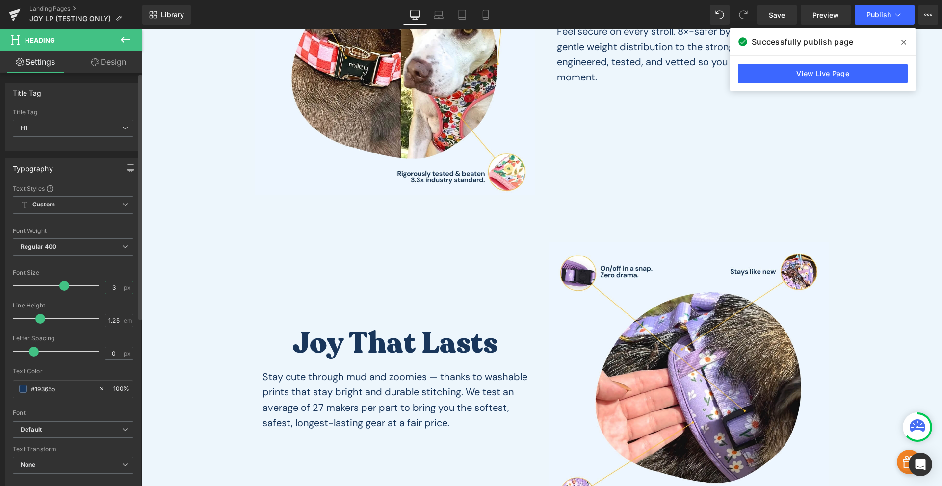
type input "30"
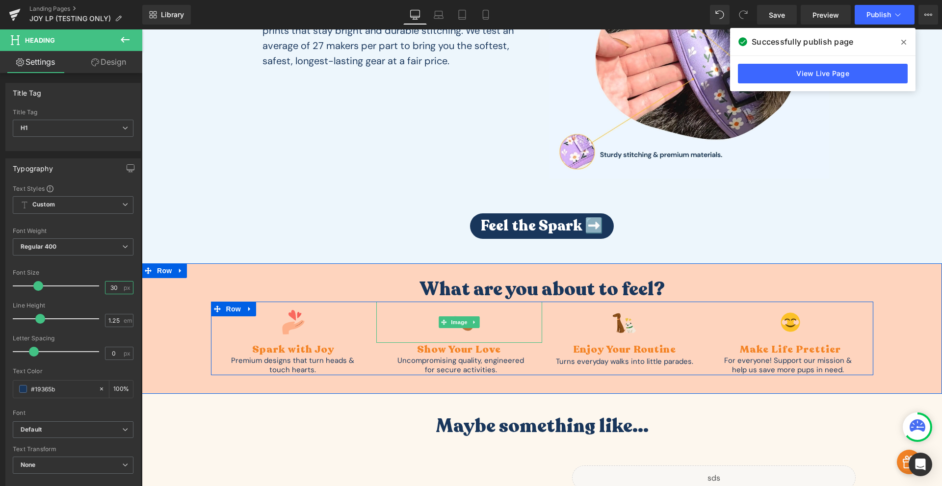
scroll to position [2175, 0]
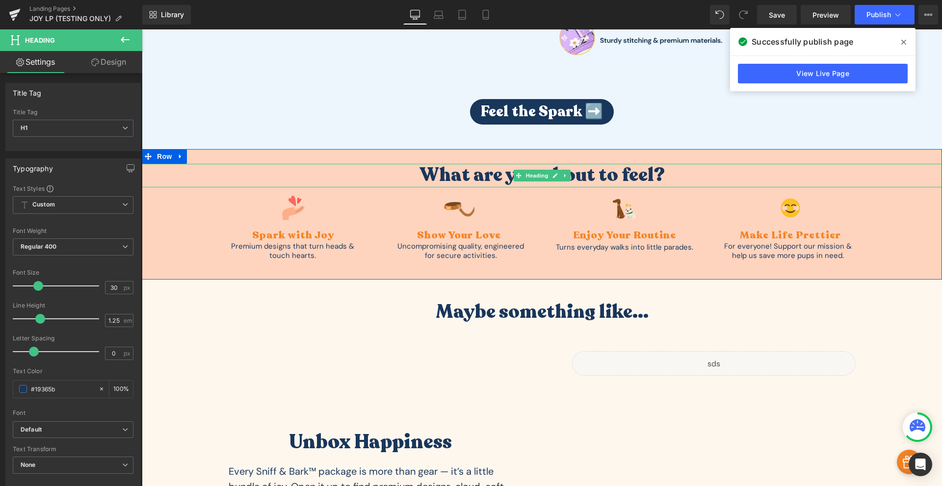
click at [474, 180] on h3 "What are you about to feel?" at bounding box center [542, 176] width 800 height 24
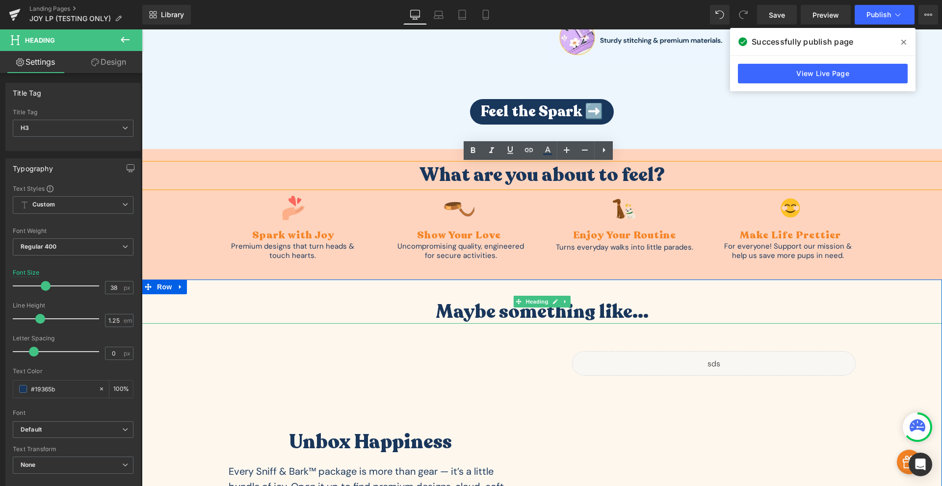
click at [532, 310] on h3 "Maybe something like..." at bounding box center [542, 313] width 800 height 24
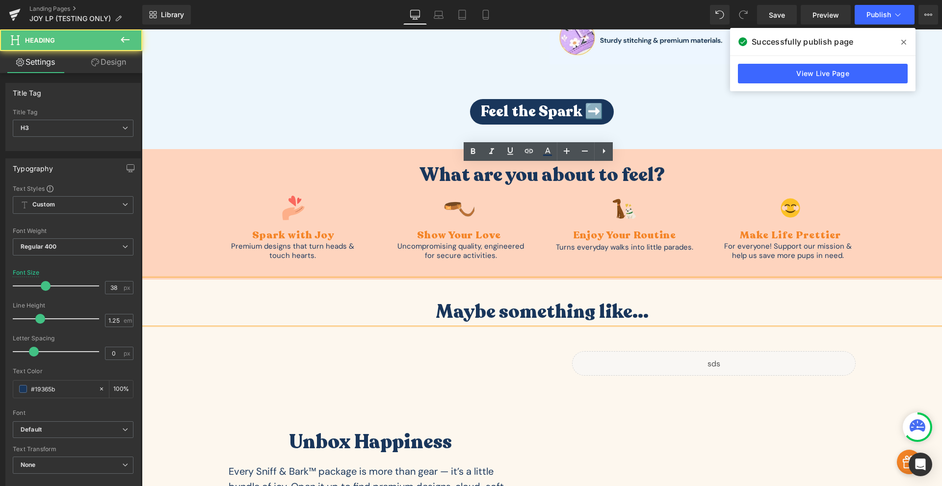
scroll to position [2404, 0]
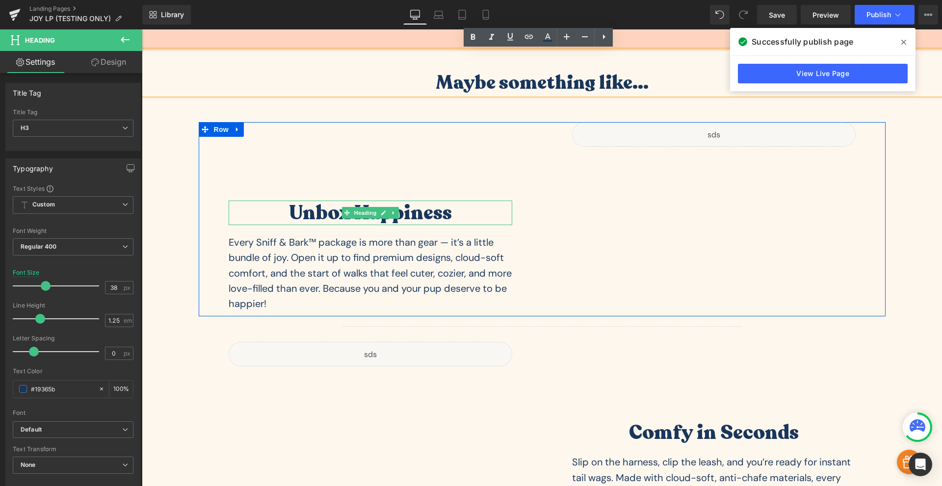
click at [414, 212] on h1 "Unbox Happiness" at bounding box center [371, 213] width 284 height 25
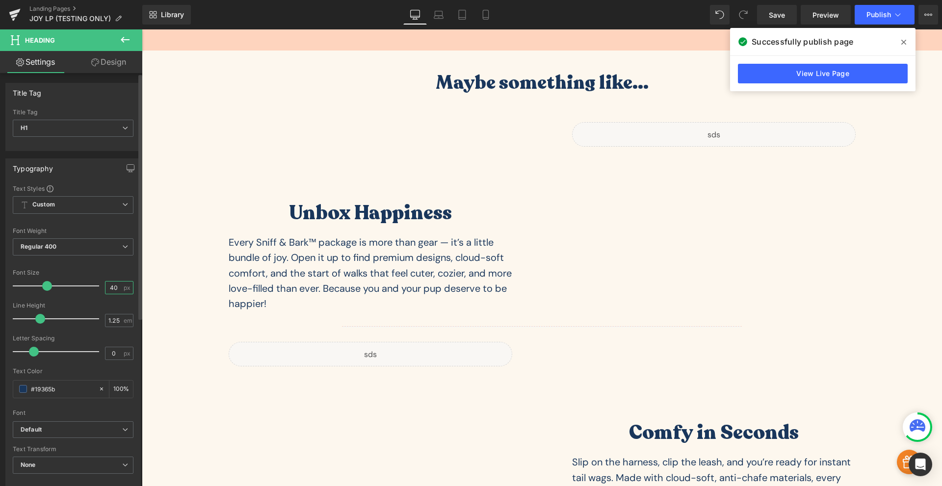
click at [118, 284] on input "40" at bounding box center [113, 288] width 17 height 12
click at [108, 286] on input "38" at bounding box center [113, 288] width 17 height 12
type input "30"
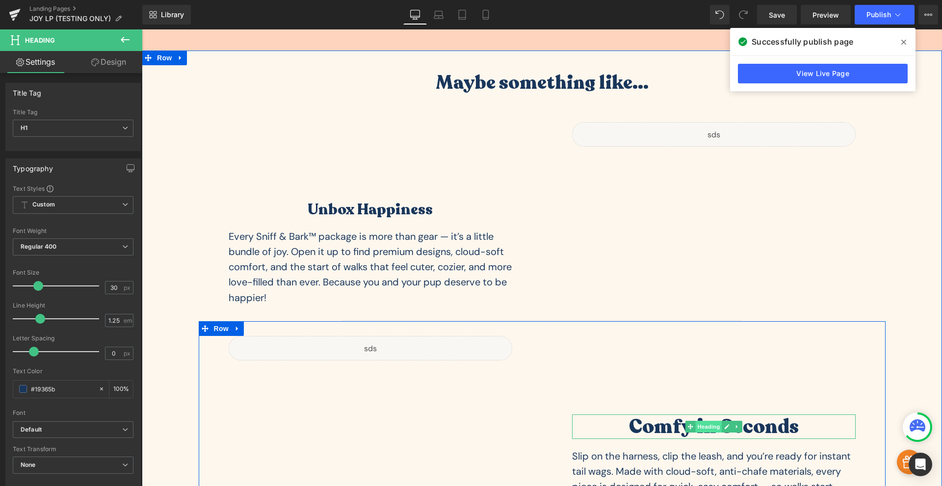
click at [708, 427] on span "Heading" at bounding box center [708, 427] width 26 height 12
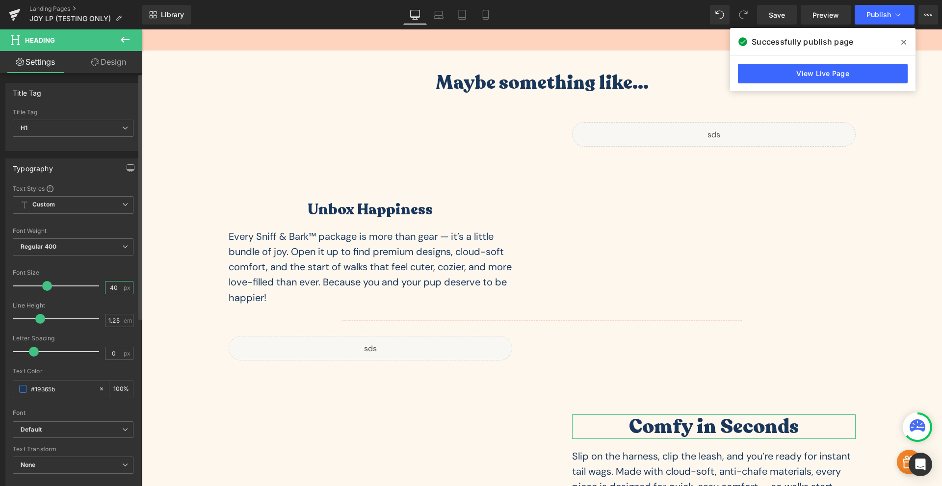
click at [118, 290] on input "40" at bounding box center [113, 288] width 17 height 12
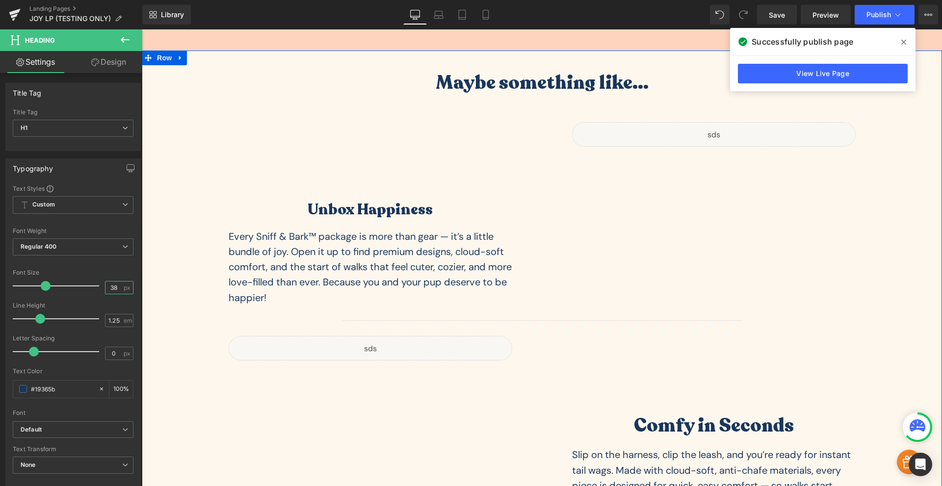
scroll to position [2518, 0]
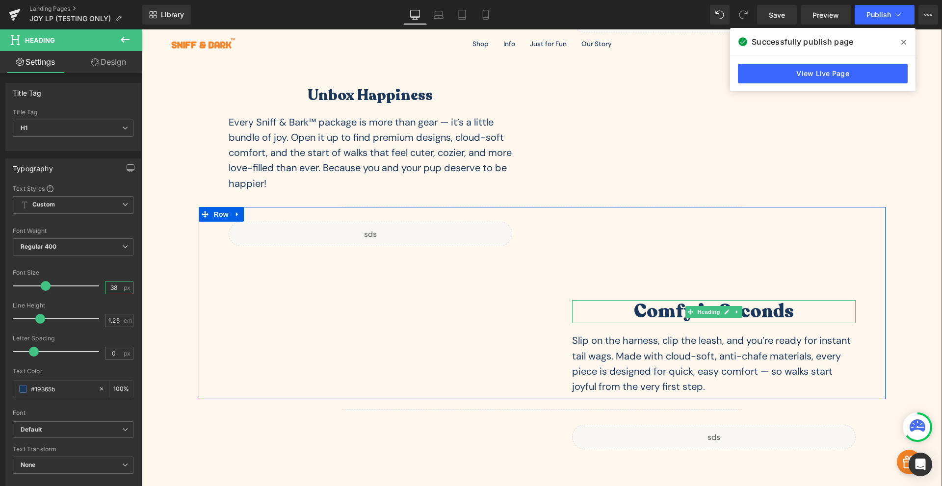
type input "38"
click at [679, 312] on h1 "Comfy in Seconds" at bounding box center [714, 312] width 284 height 24
click at [711, 312] on span "Heading" at bounding box center [708, 312] width 26 height 12
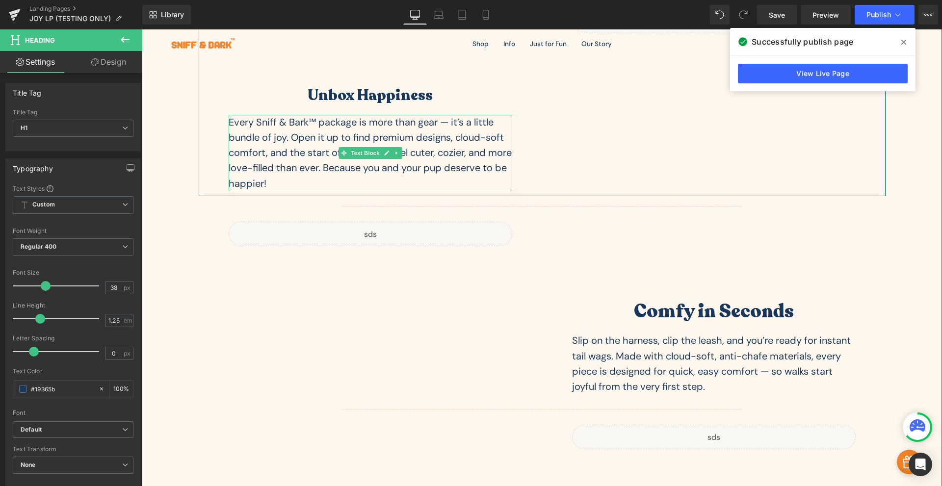
scroll to position [2289, 0]
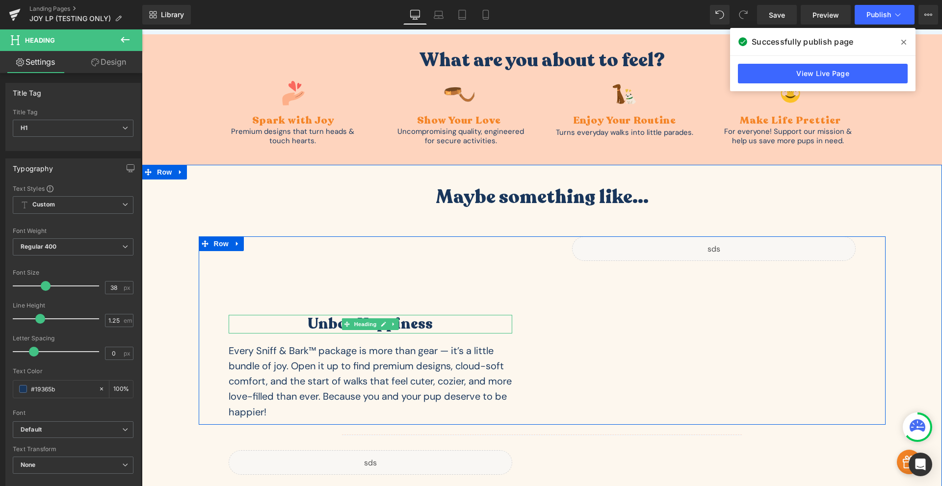
click at [407, 327] on h1 "Unbox Happiness" at bounding box center [371, 324] width 284 height 19
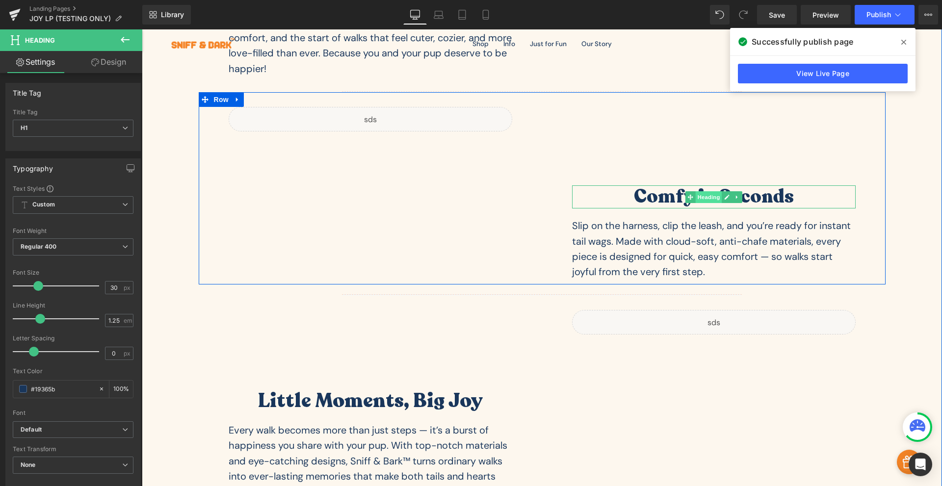
click at [700, 195] on span "Heading" at bounding box center [708, 197] width 26 height 12
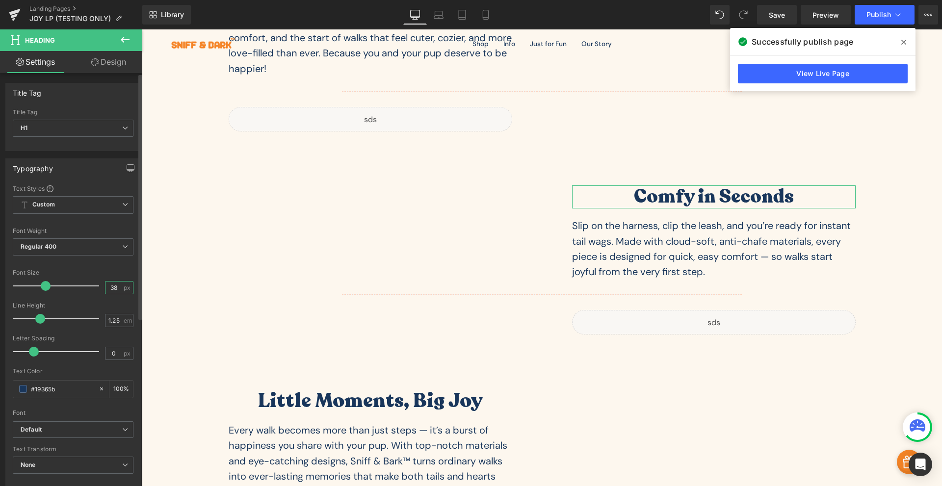
click at [107, 291] on input "38" at bounding box center [113, 288] width 17 height 12
type input "30"
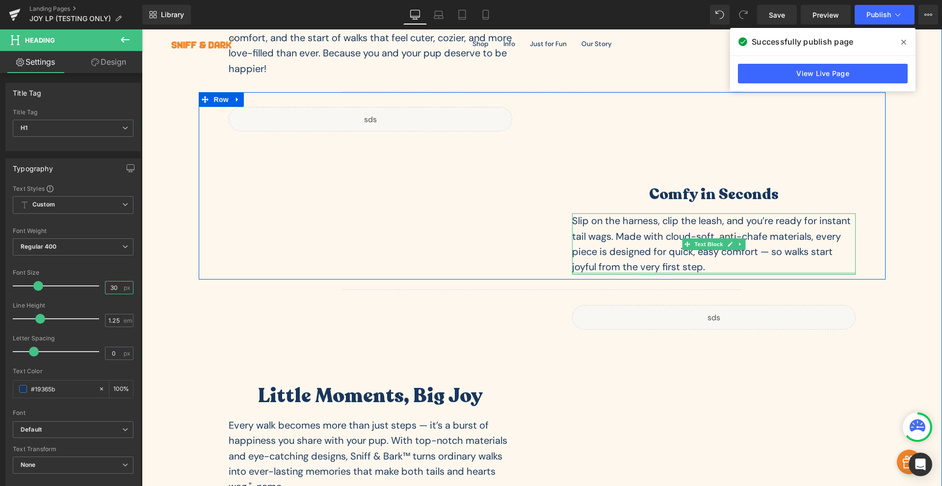
scroll to position [2747, 0]
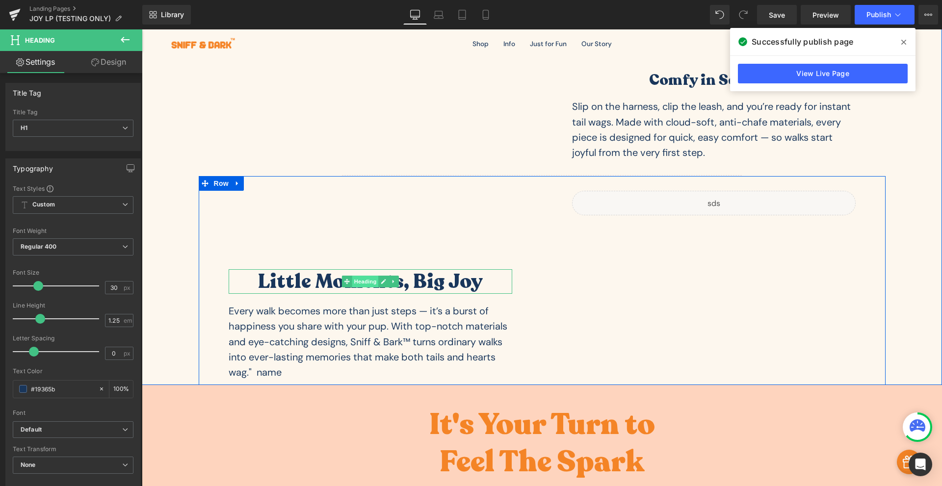
click at [359, 280] on span "Heading" at bounding box center [365, 282] width 26 height 12
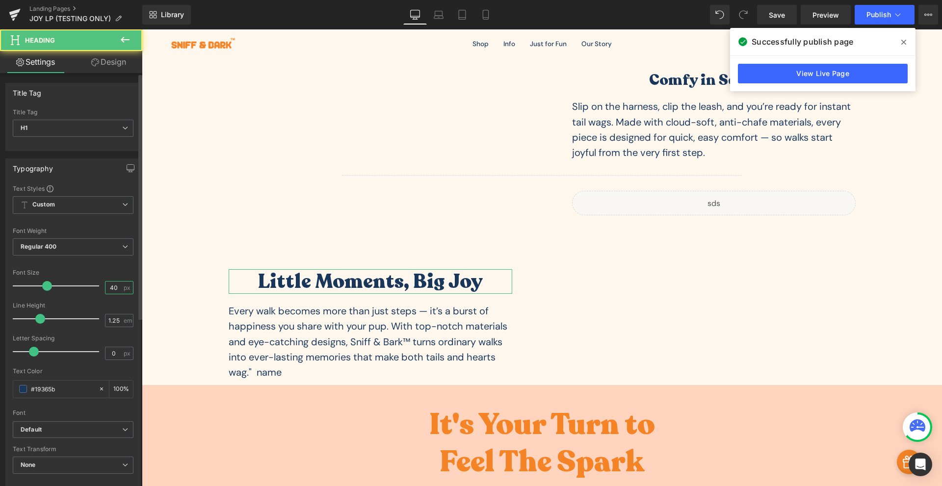
click at [113, 286] on input "40" at bounding box center [113, 288] width 17 height 12
drag, startPoint x: 113, startPoint y: 286, endPoint x: 100, endPoint y: 290, distance: 14.6
click at [100, 290] on div "Font Size 40 px" at bounding box center [73, 285] width 121 height 33
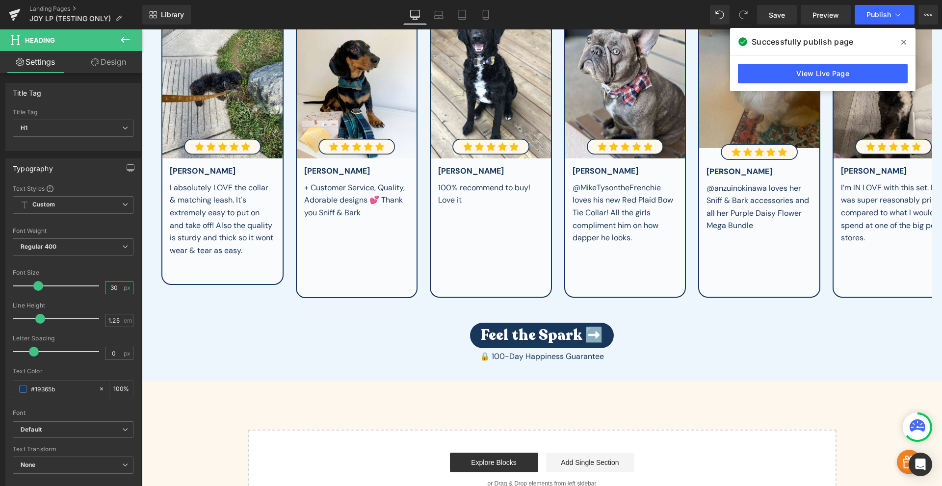
scroll to position [3548, 0]
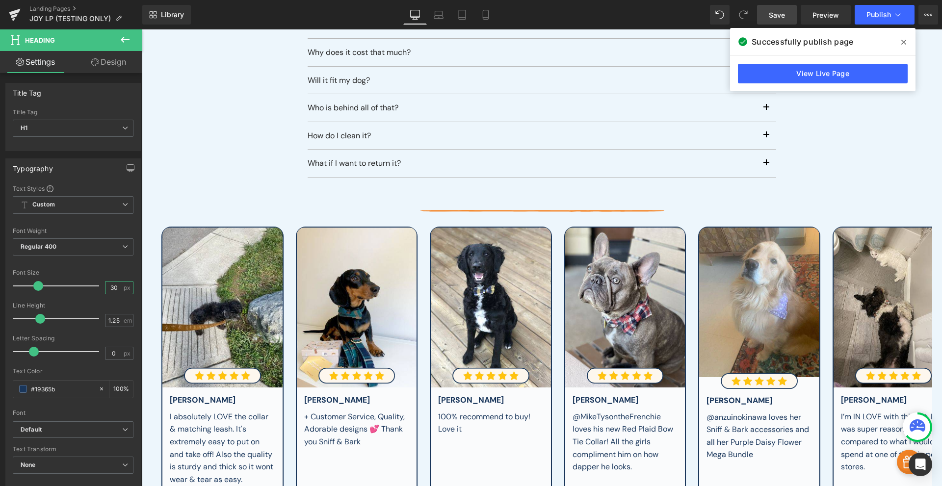
type input "30"
click at [778, 22] on link "Save" at bounding box center [777, 15] width 40 height 20
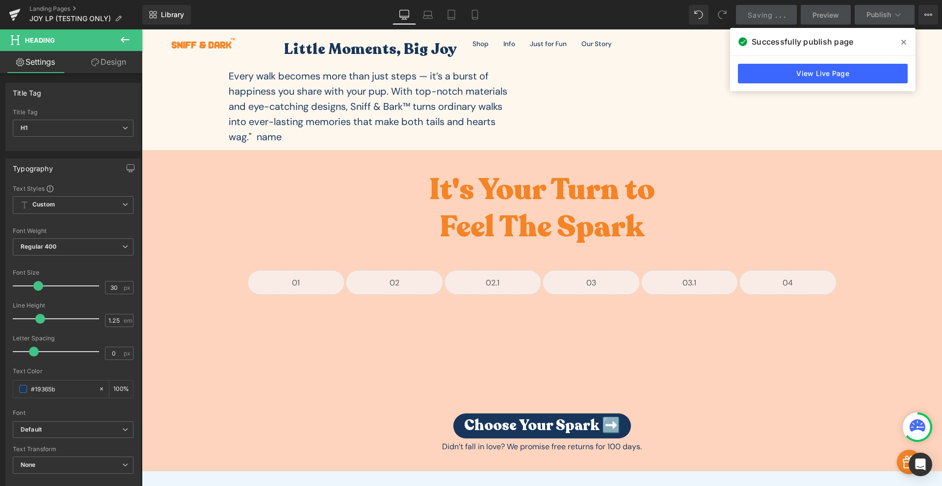
scroll to position [2861, 0]
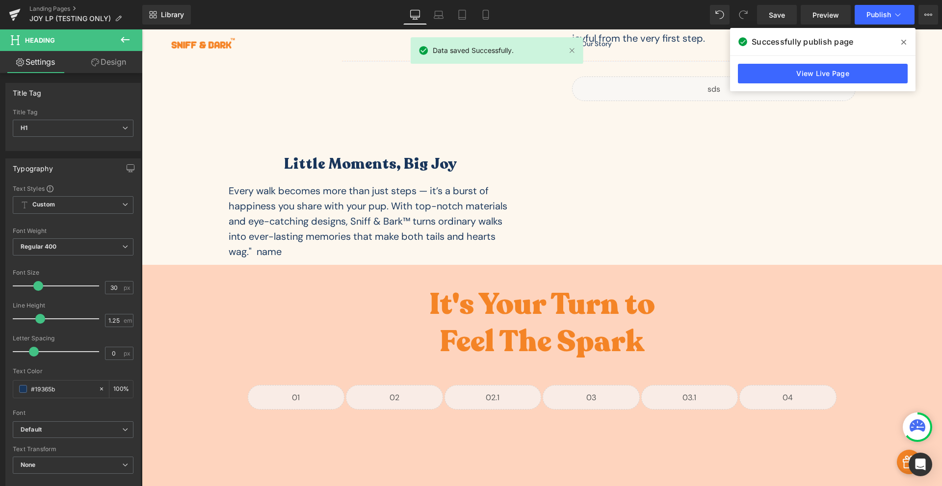
click at [906, 42] on icon at bounding box center [903, 42] width 5 height 8
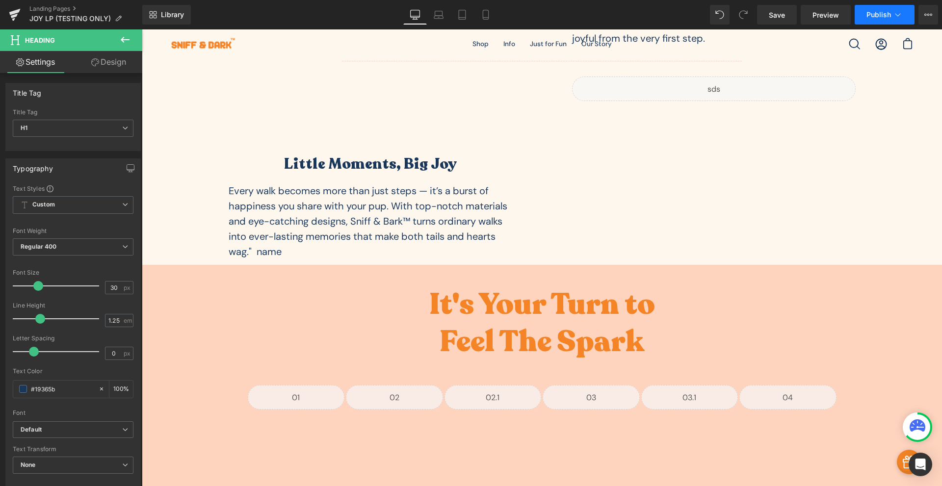
click at [879, 11] on span "Publish" at bounding box center [878, 15] width 25 height 8
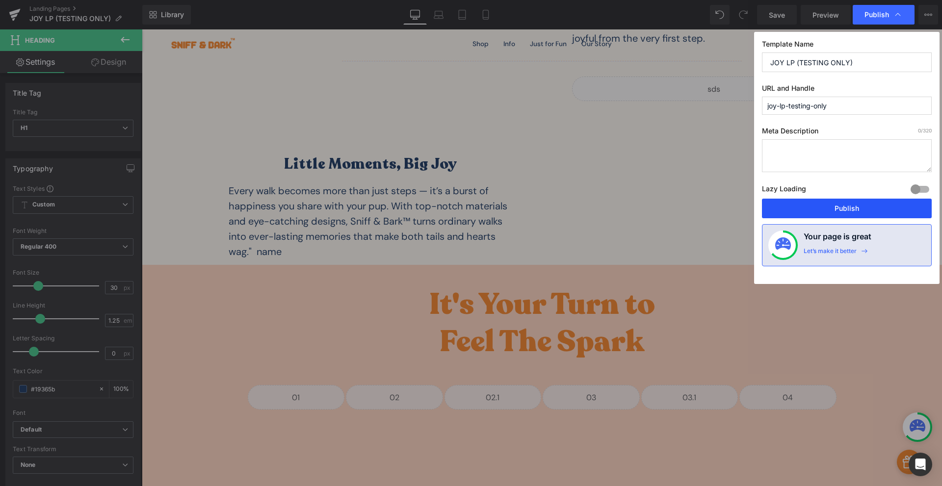
drag, startPoint x: 843, startPoint y: 212, endPoint x: 590, endPoint y: 72, distance: 289.2
click at [843, 212] on button "Publish" at bounding box center [847, 209] width 170 height 20
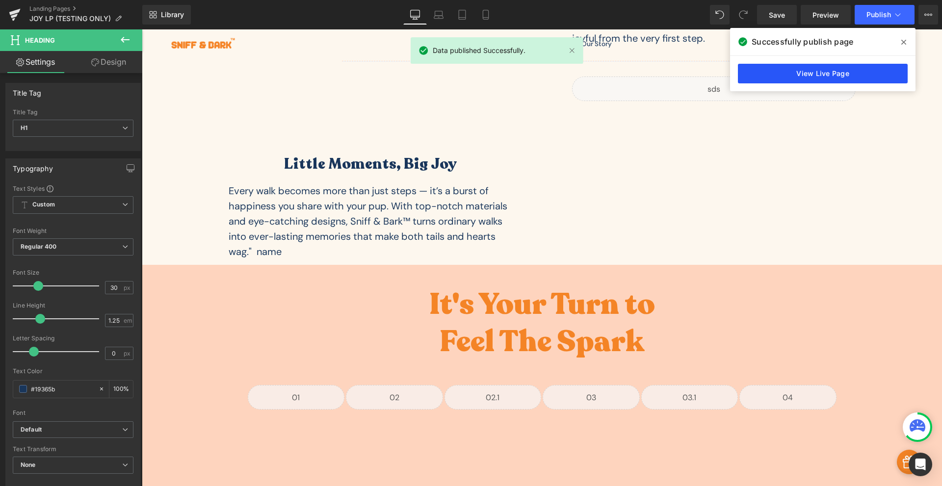
click at [749, 77] on link "View Live Page" at bounding box center [823, 74] width 170 height 20
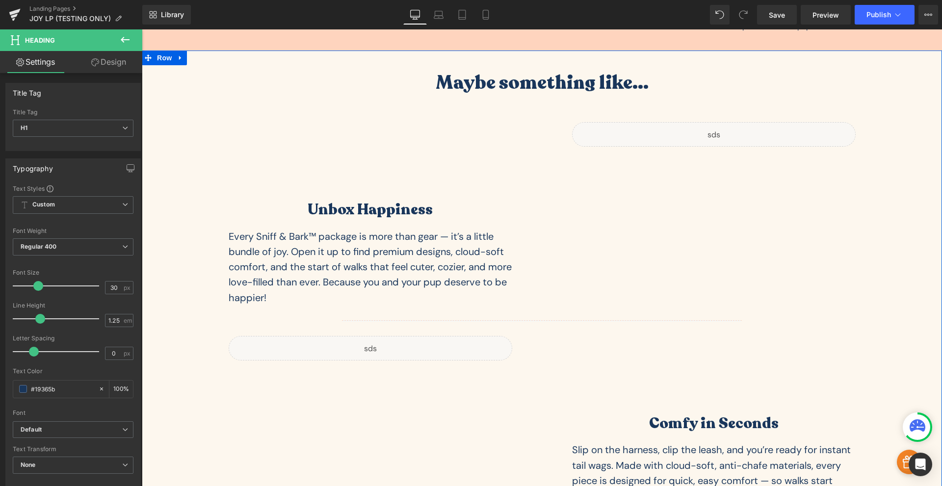
scroll to position [2060, 0]
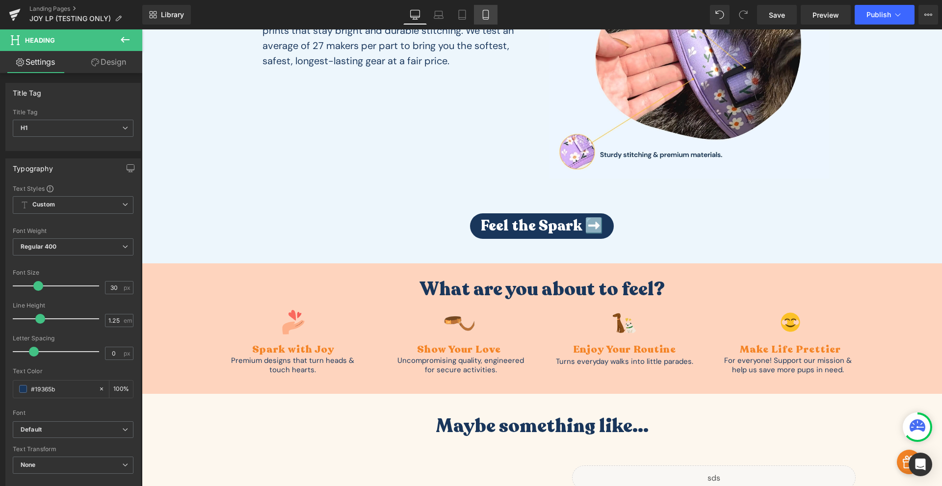
click at [488, 18] on icon at bounding box center [485, 18] width 5 height 0
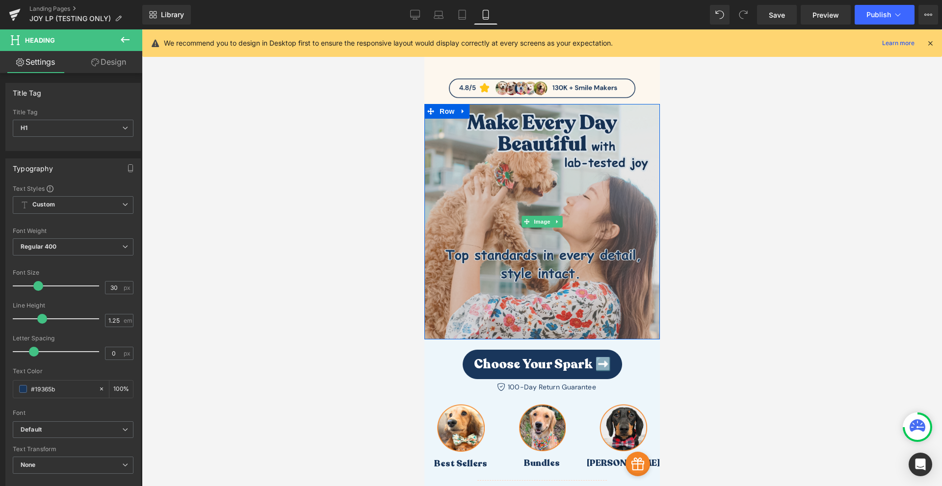
scroll to position [229, 0]
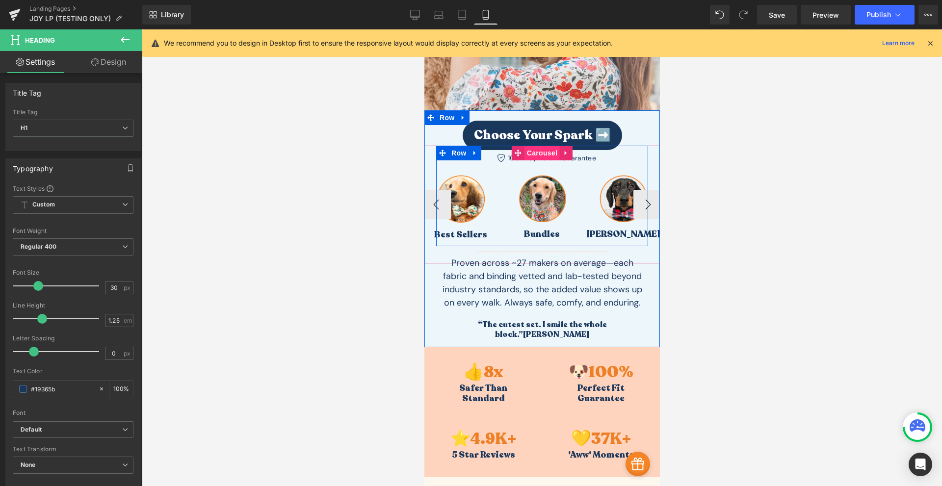
click at [541, 153] on span "Carousel" at bounding box center [541, 153] width 35 height 15
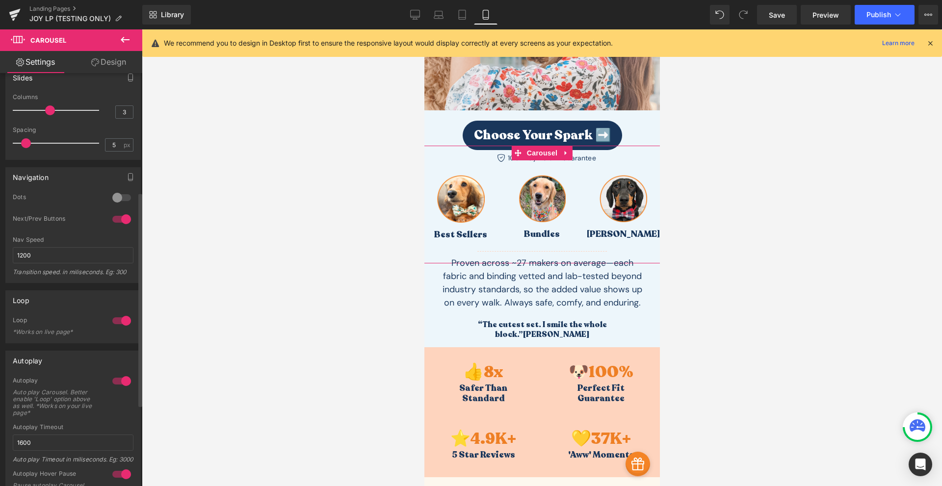
click at [118, 220] on div at bounding box center [122, 219] width 24 height 16
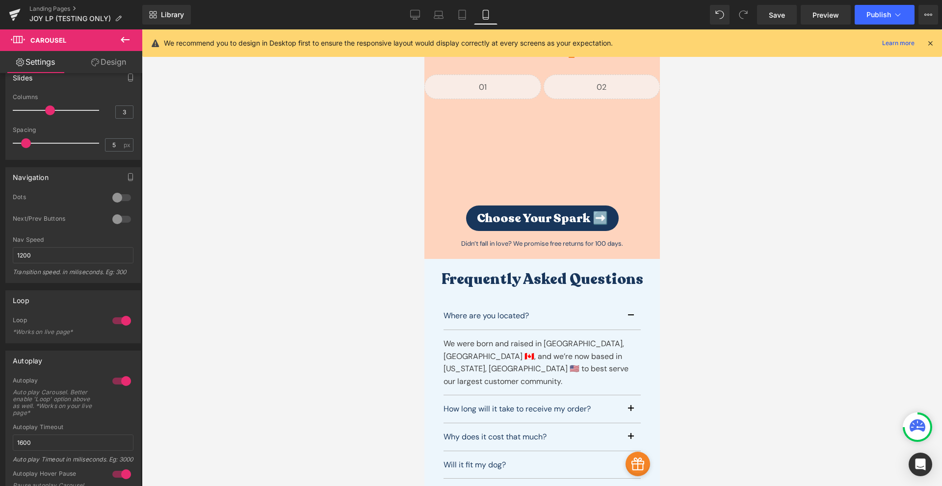
scroll to position [3434, 0]
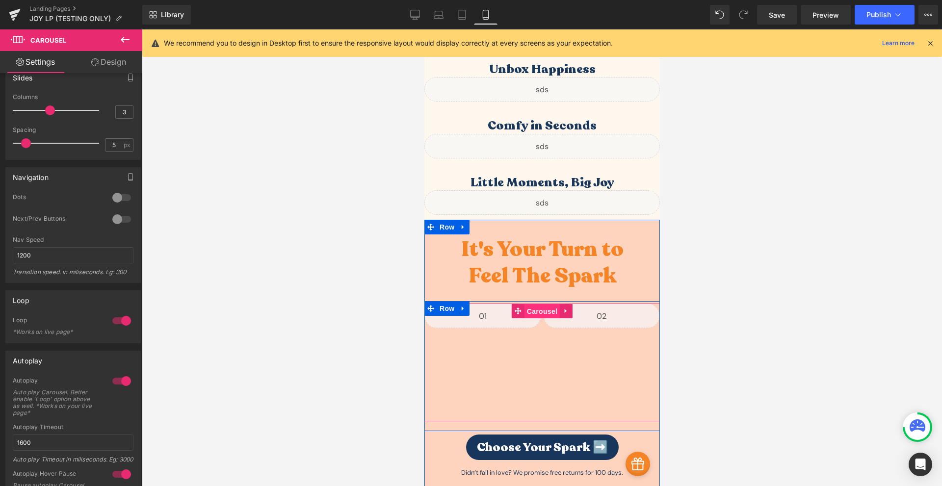
click at [537, 304] on span "Carousel" at bounding box center [541, 311] width 35 height 15
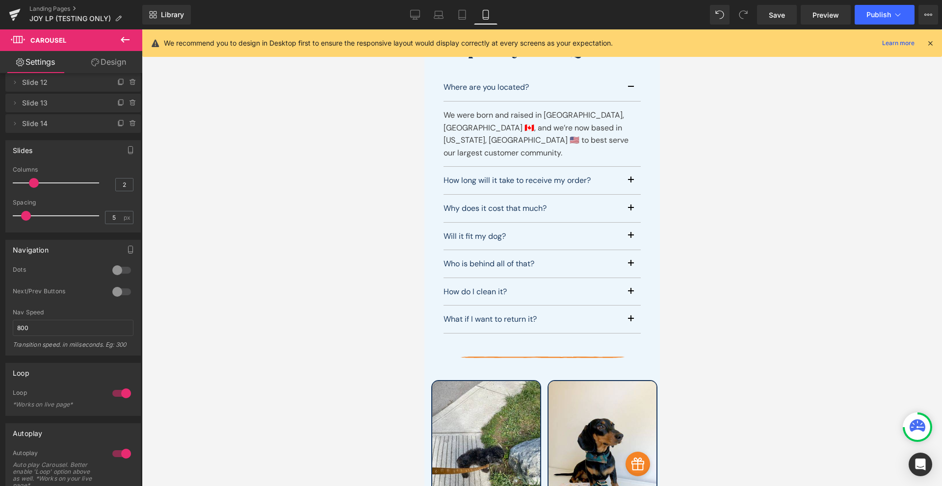
scroll to position [4121, 0]
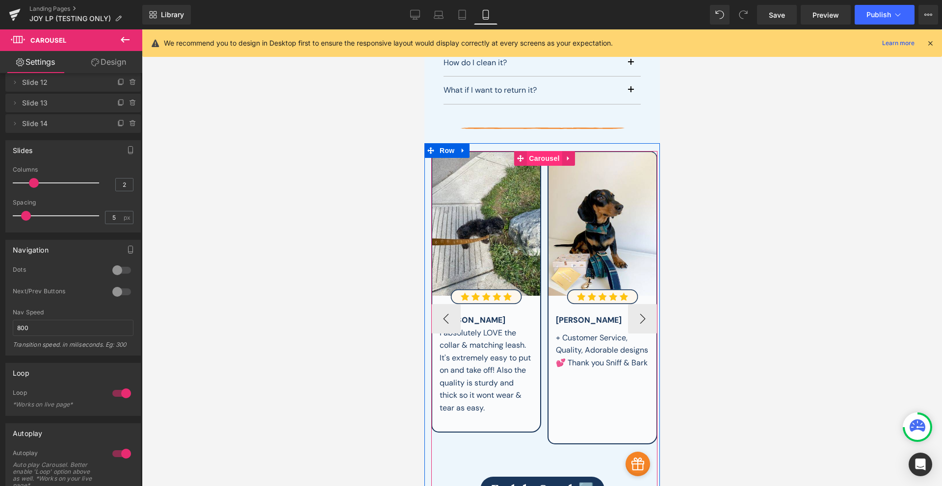
click at [536, 151] on span "Carousel" at bounding box center [543, 158] width 35 height 15
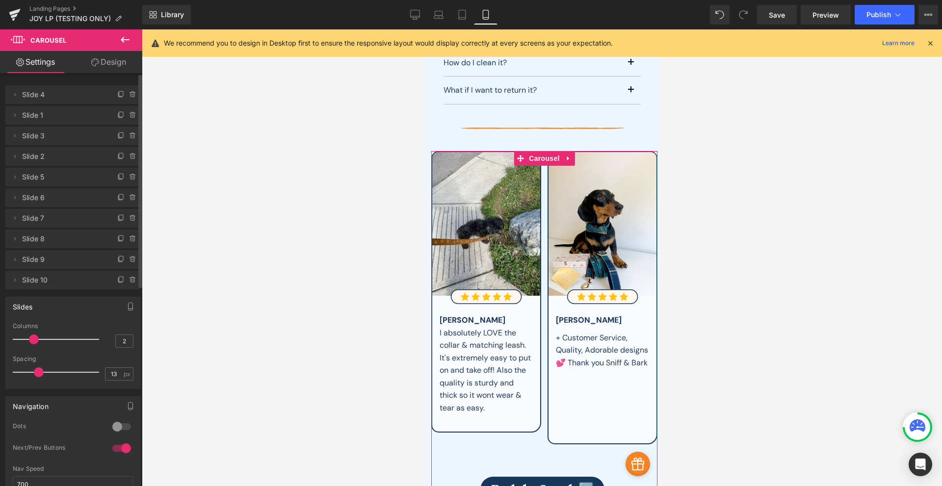
click at [119, 451] on div at bounding box center [122, 449] width 24 height 16
click at [463, 20] on link "Tablet" at bounding box center [462, 15] width 24 height 20
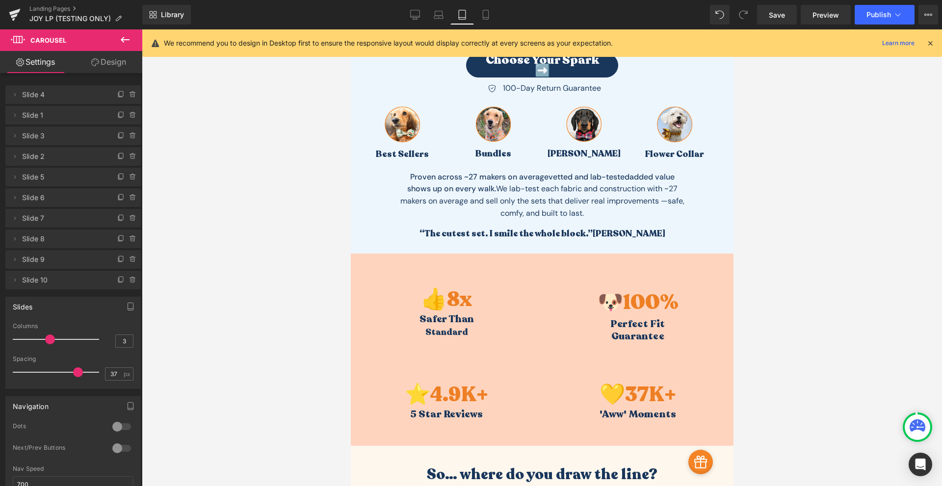
scroll to position [306, 0]
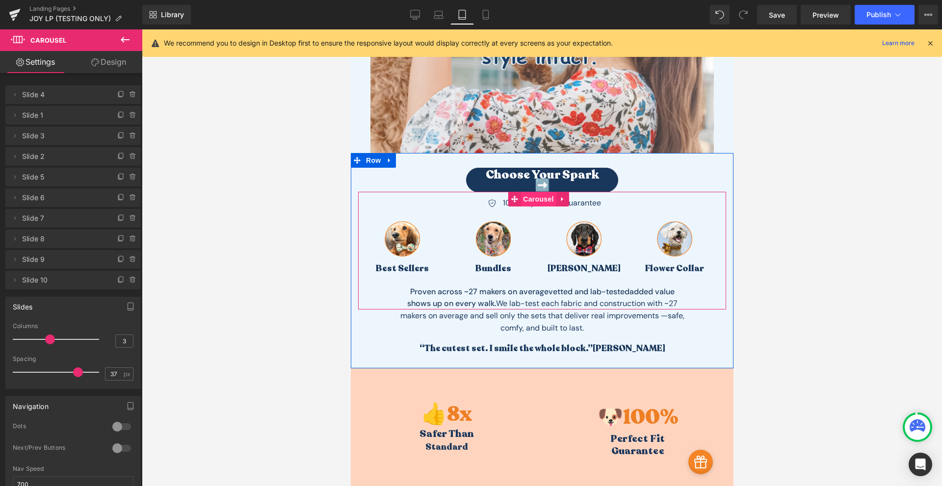
click at [537, 199] on span "Carousel" at bounding box center [537, 199] width 35 height 15
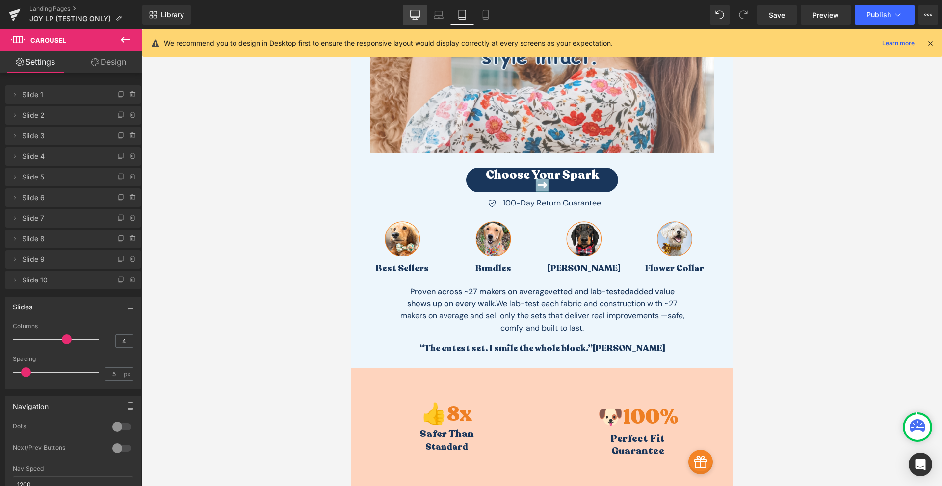
click at [412, 20] on link "Desktop" at bounding box center [415, 15] width 24 height 20
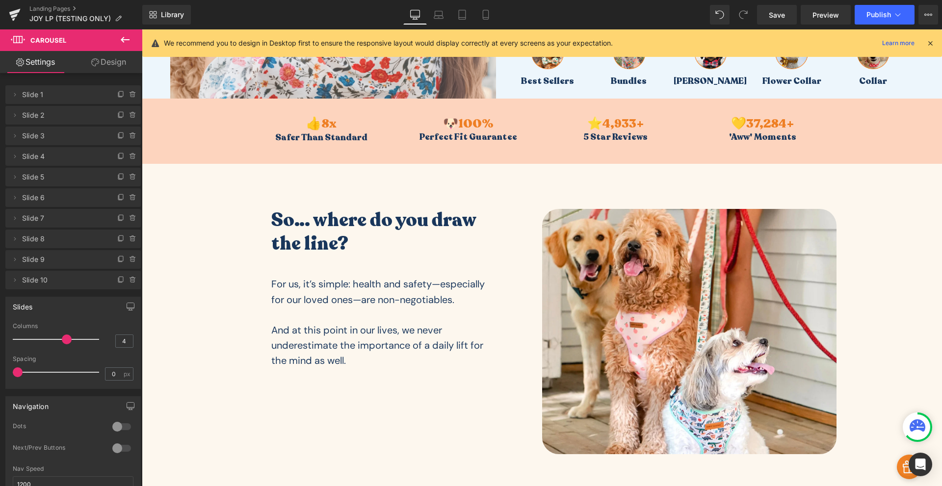
scroll to position [0, 0]
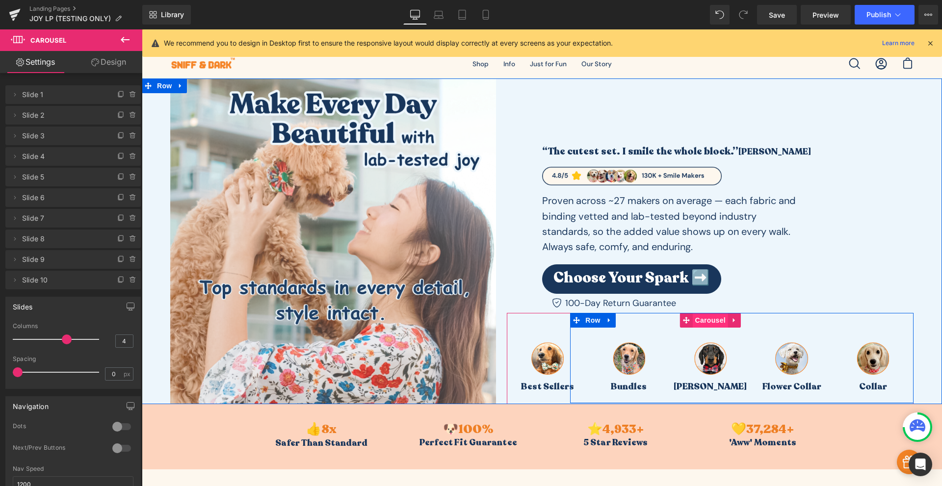
click at [705, 319] on span "Carousel" at bounding box center [710, 320] width 35 height 15
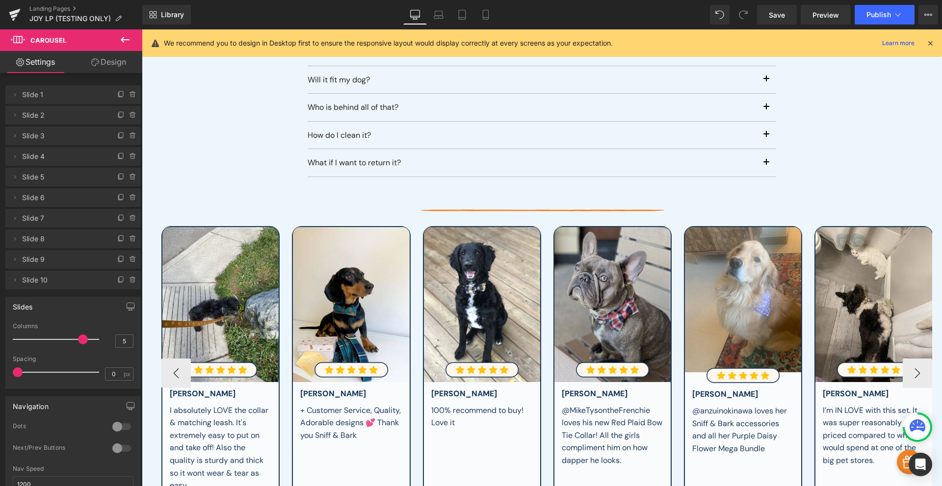
scroll to position [3663, 0]
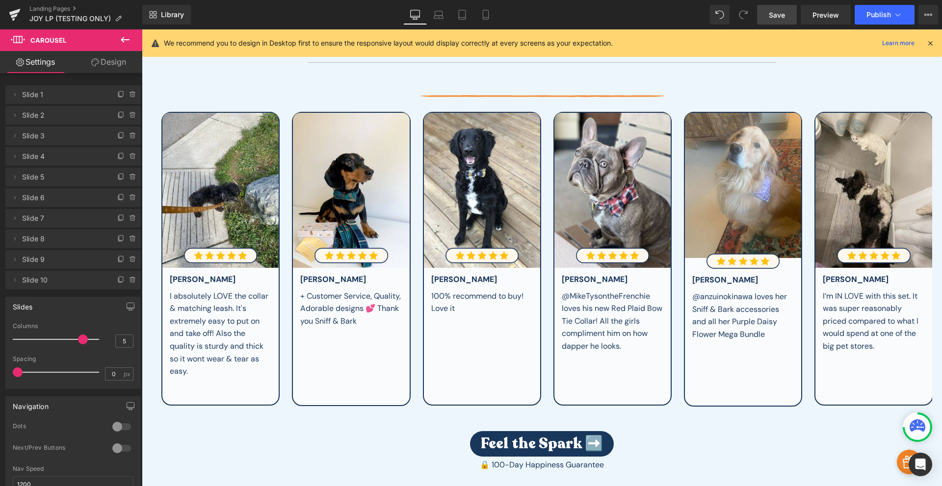
click at [778, 24] on link "Save" at bounding box center [777, 15] width 40 height 20
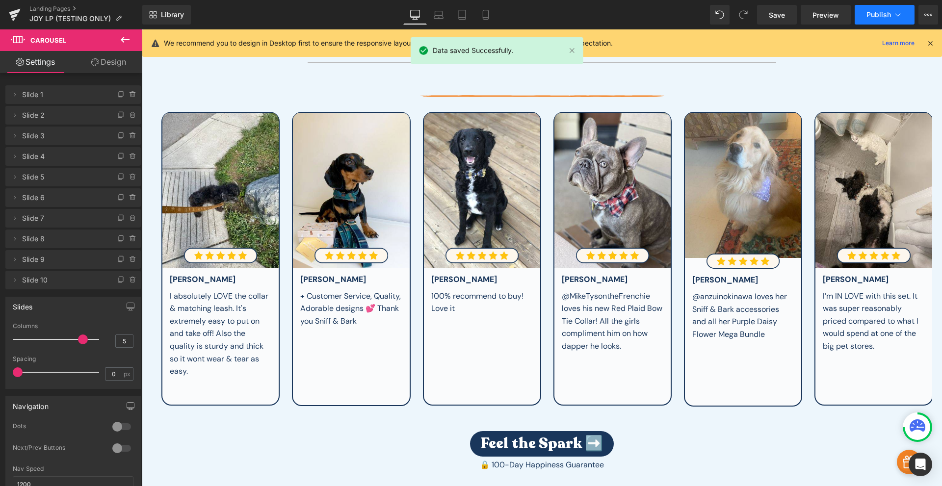
click at [876, 15] on span "Publish" at bounding box center [878, 15] width 25 height 8
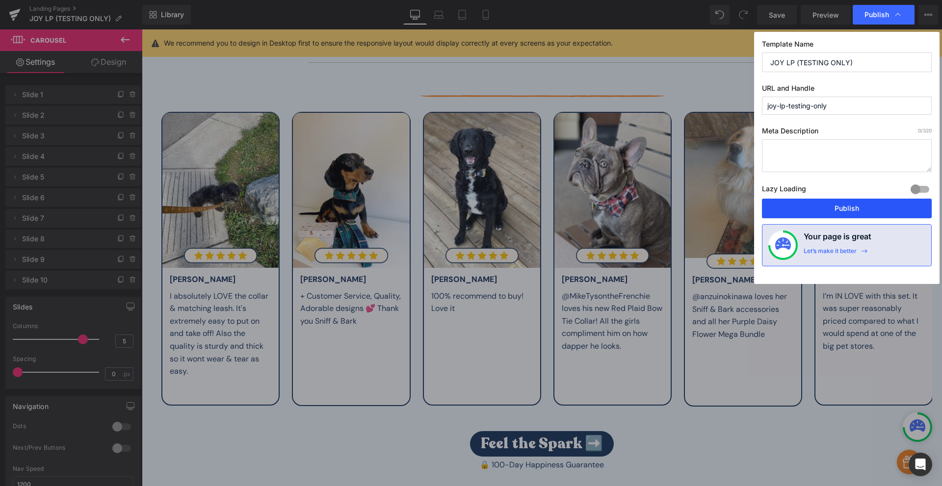
click at [835, 213] on button "Publish" at bounding box center [847, 209] width 170 height 20
